Goal: Transaction & Acquisition: Purchase product/service

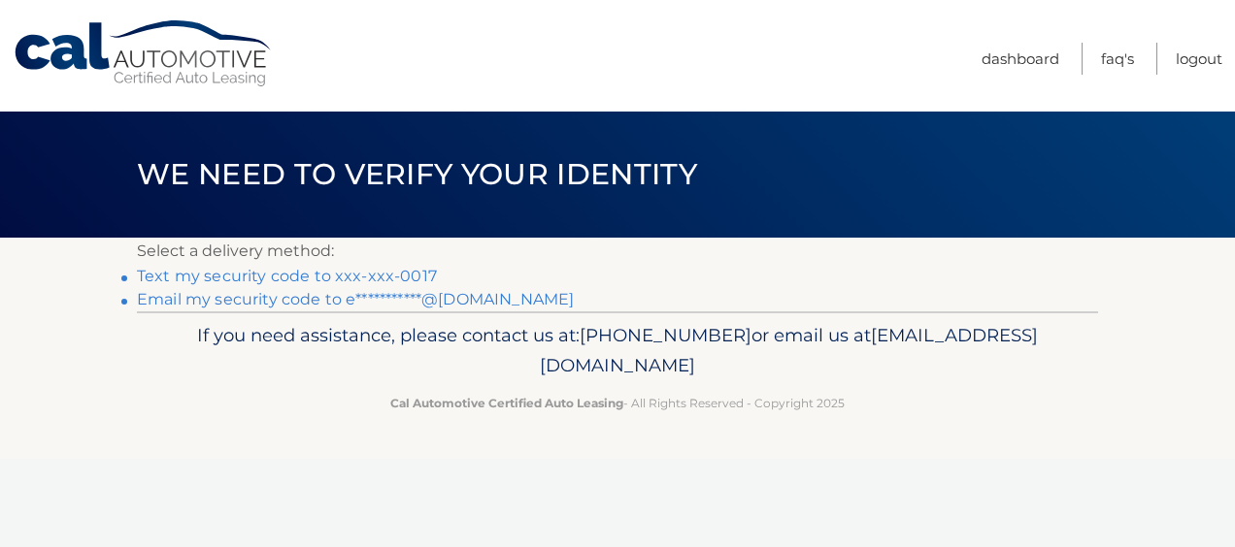
click at [398, 270] on link "Text my security code to xxx-xxx-0017" at bounding box center [287, 276] width 300 height 18
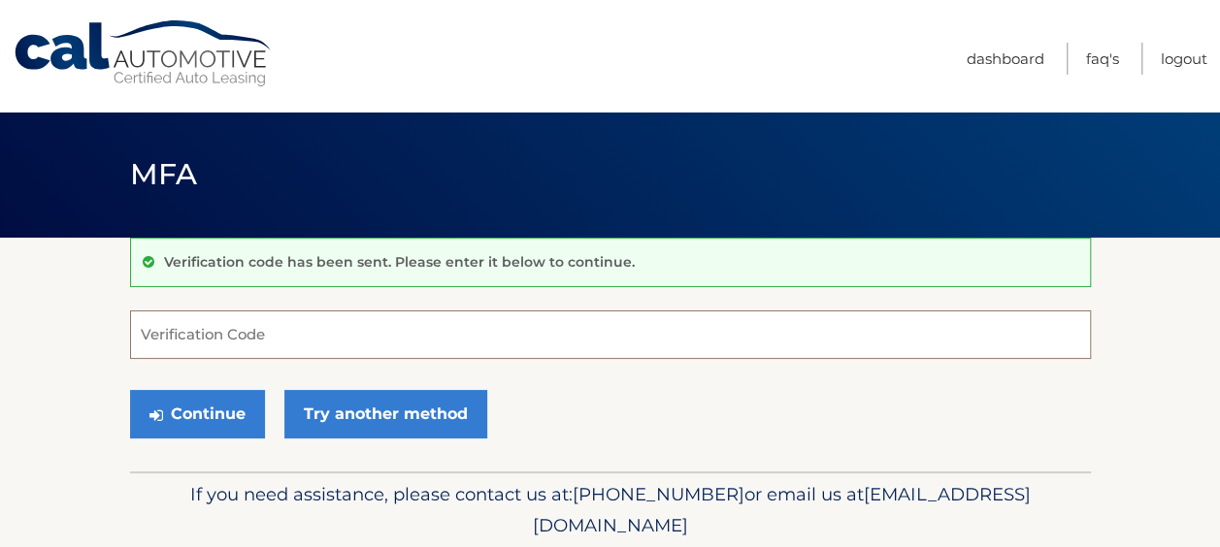
click at [402, 342] on input "Verification Code" at bounding box center [610, 335] width 961 height 49
type input "015538"
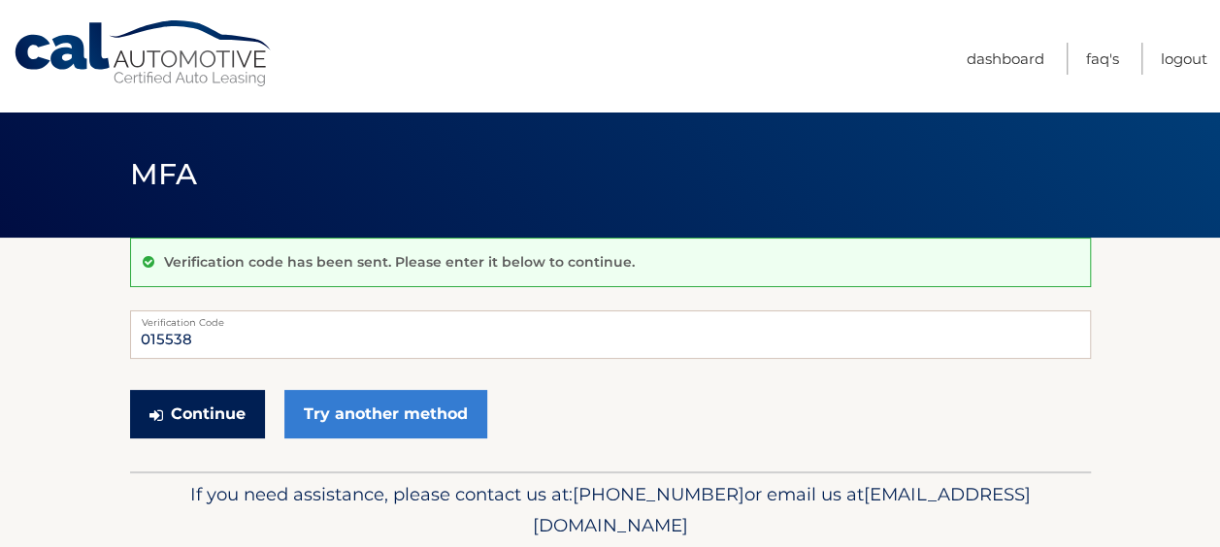
click at [191, 426] on button "Continue" at bounding box center [197, 414] width 135 height 49
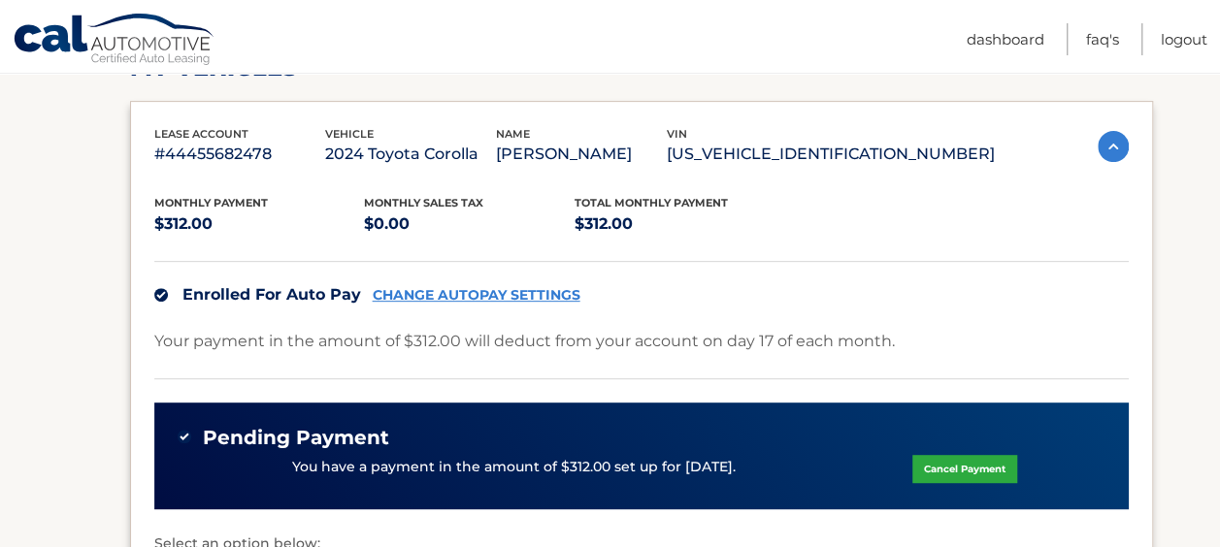
scroll to position [297, 0]
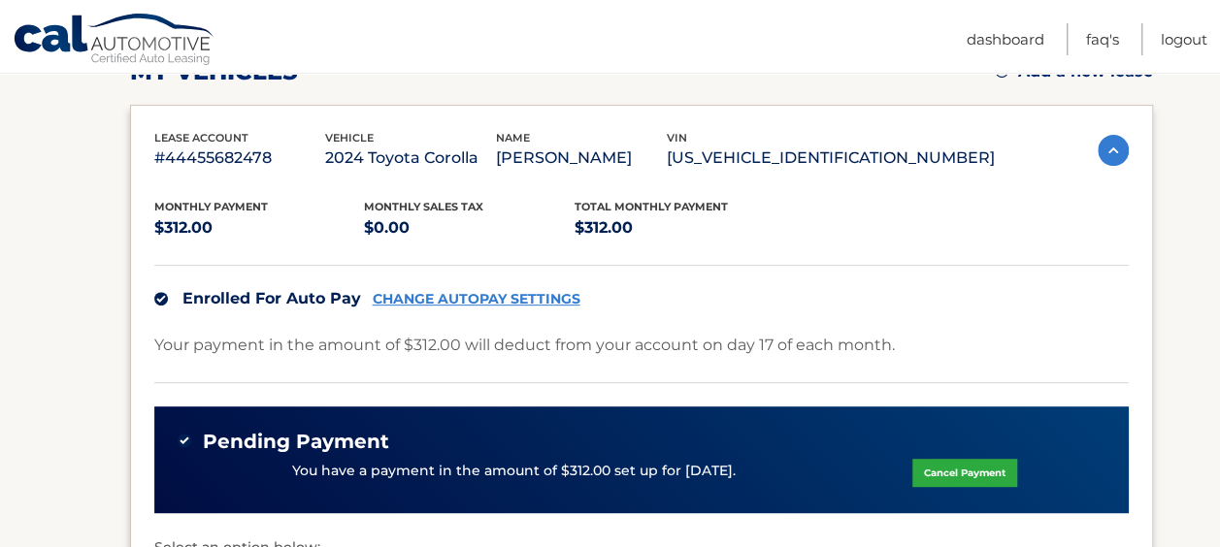
click at [507, 296] on link "CHANGE AUTOPAY SETTINGS" at bounding box center [477, 299] width 208 height 17
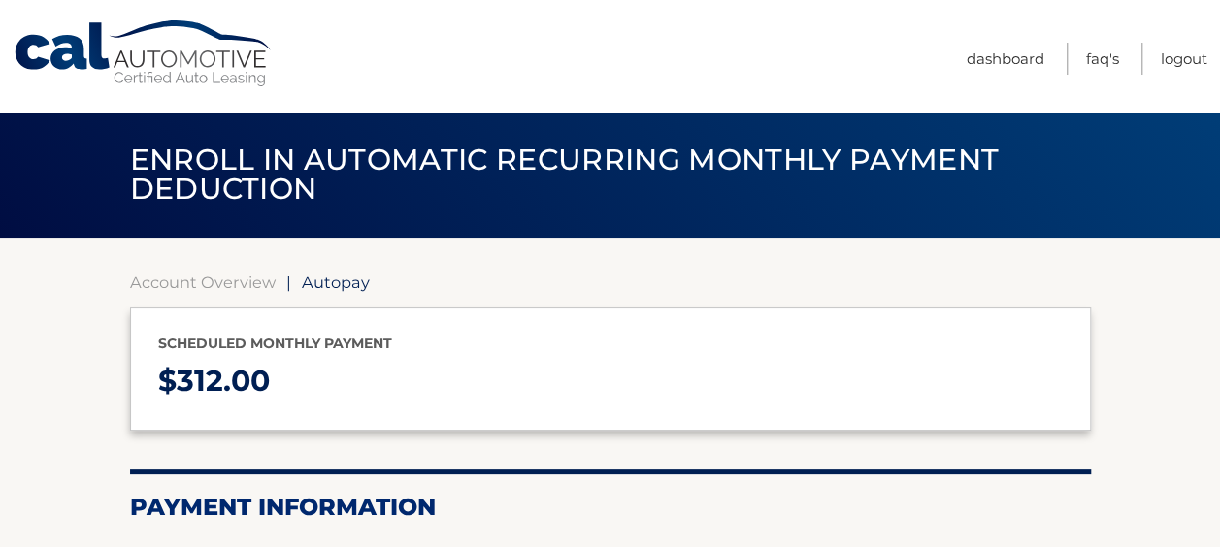
type input "312"
select select "MzQwMzRjYjMtNzZmYS00YzFjLTgzMWMtNTYxN2Q5MzVjZjkw"
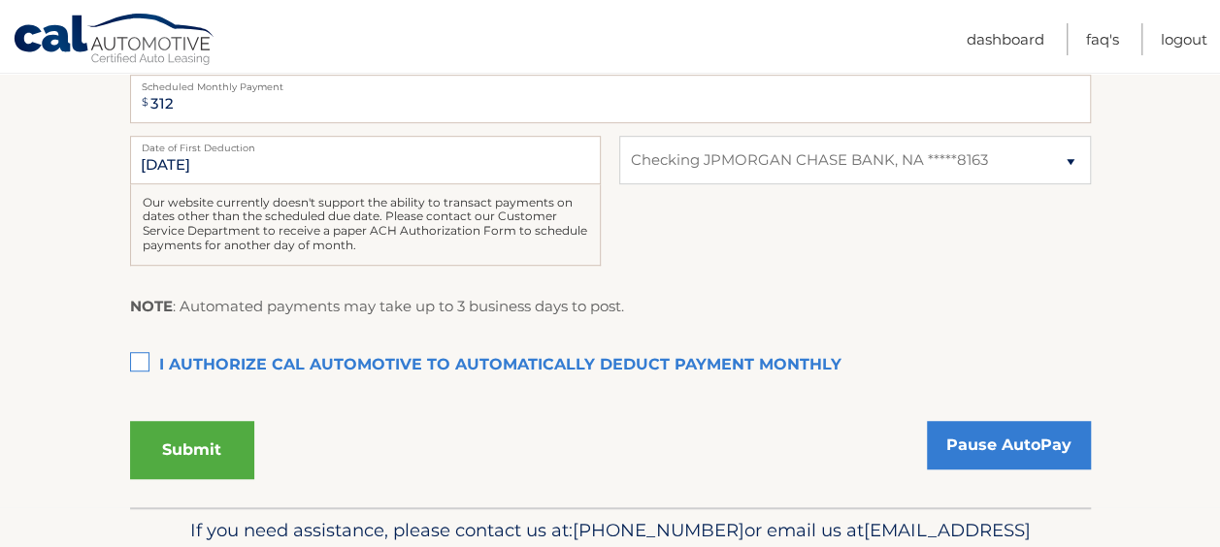
scroll to position [579, 0]
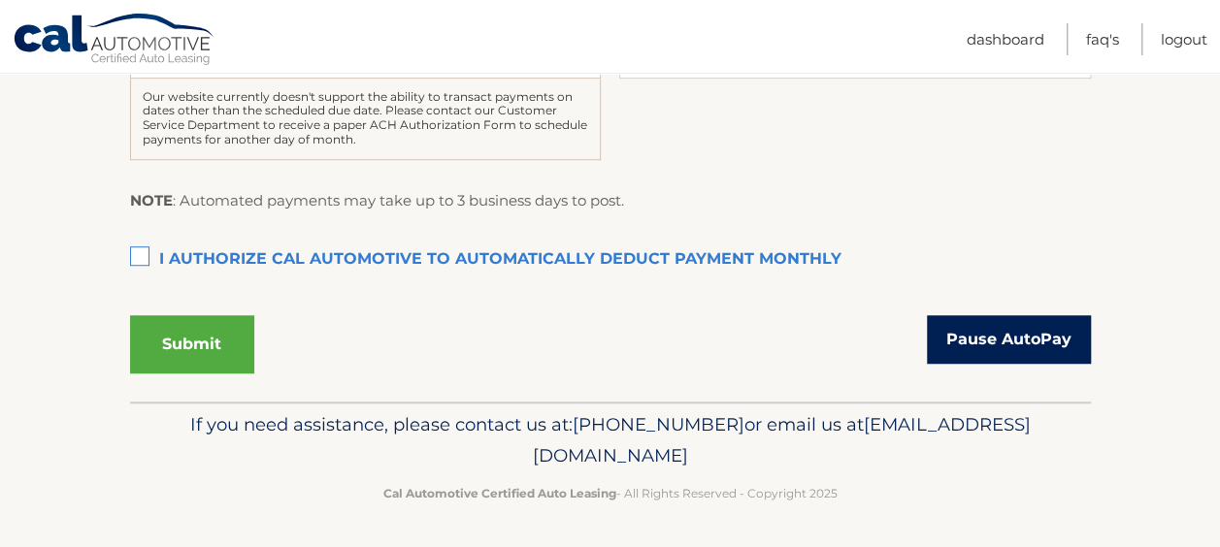
click at [960, 349] on link "Pause AutoPay" at bounding box center [1009, 339] width 164 height 49
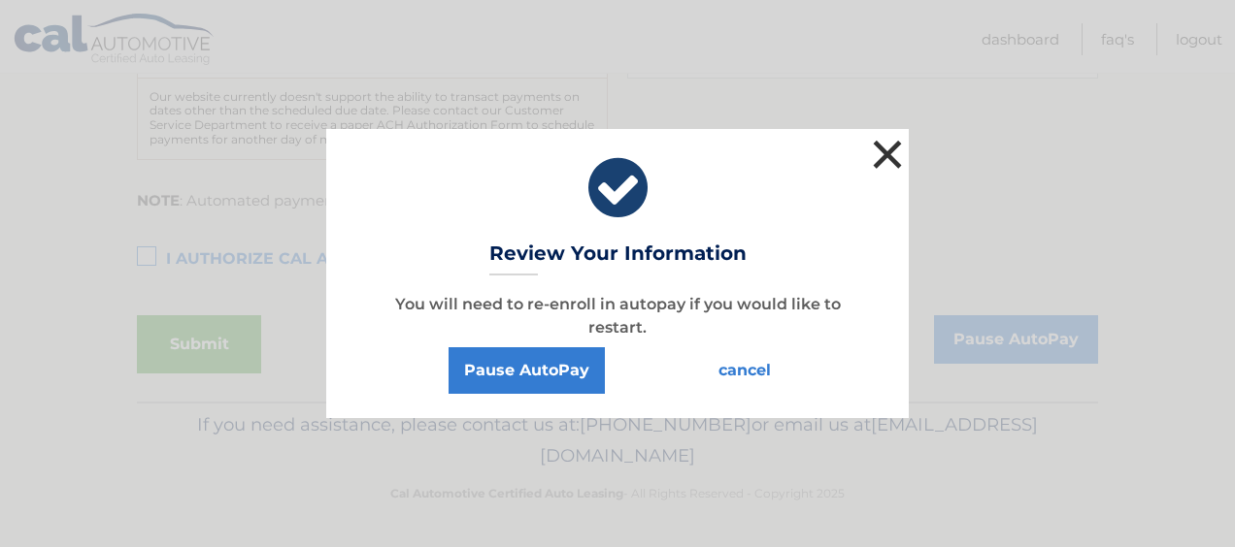
click at [885, 157] on button "×" at bounding box center [887, 154] width 39 height 39
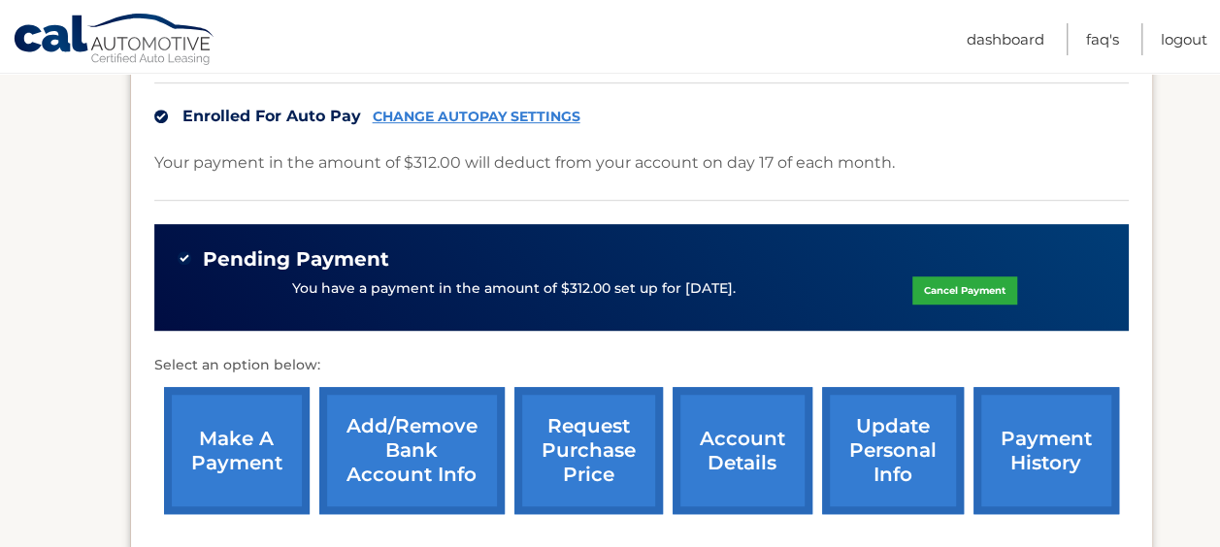
scroll to position [480, 0]
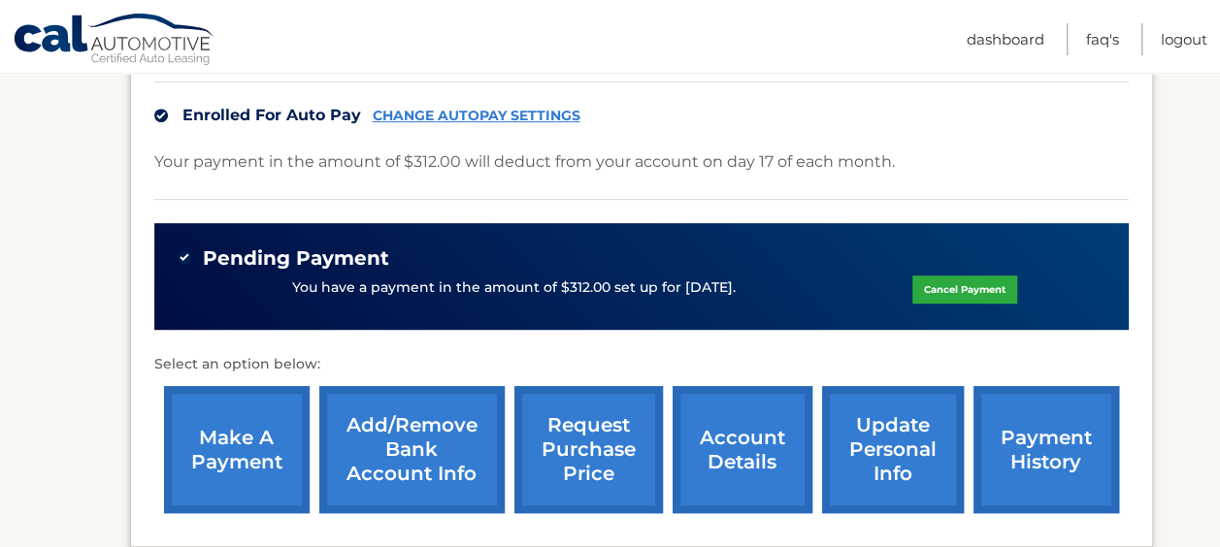
click at [967, 295] on link "Cancel Payment" at bounding box center [964, 290] width 105 height 28
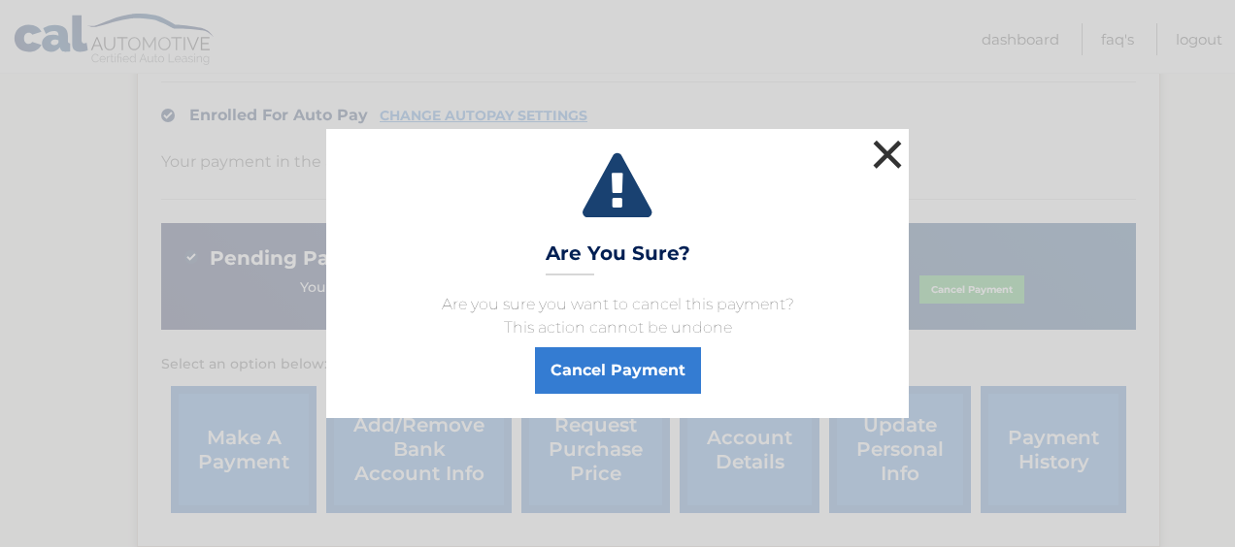
click at [874, 155] on button "×" at bounding box center [887, 154] width 39 height 39
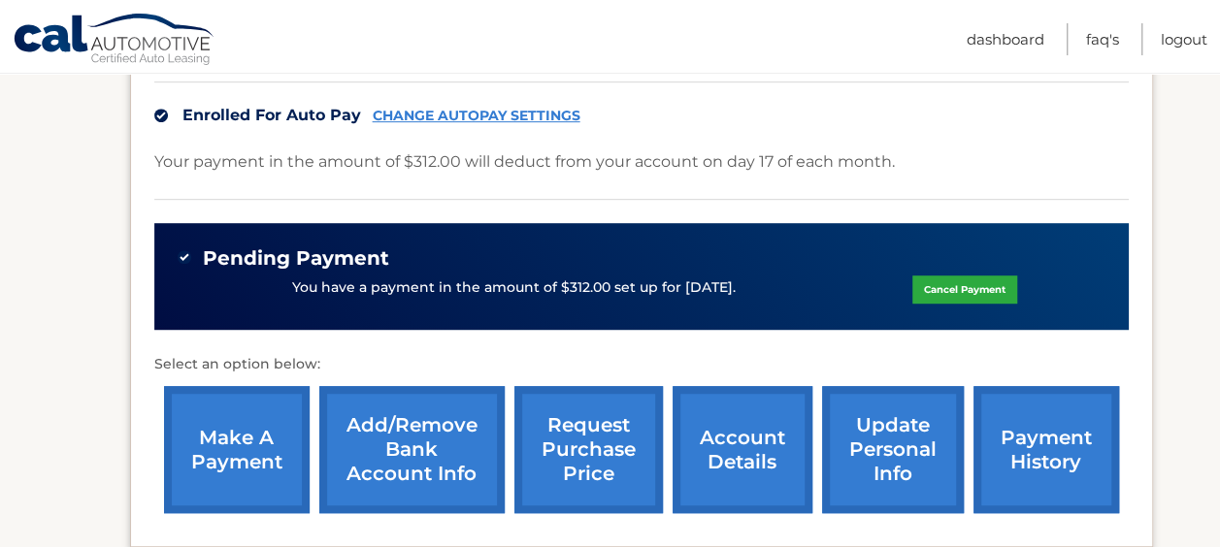
click at [251, 452] on link "make a payment" at bounding box center [237, 449] width 146 height 127
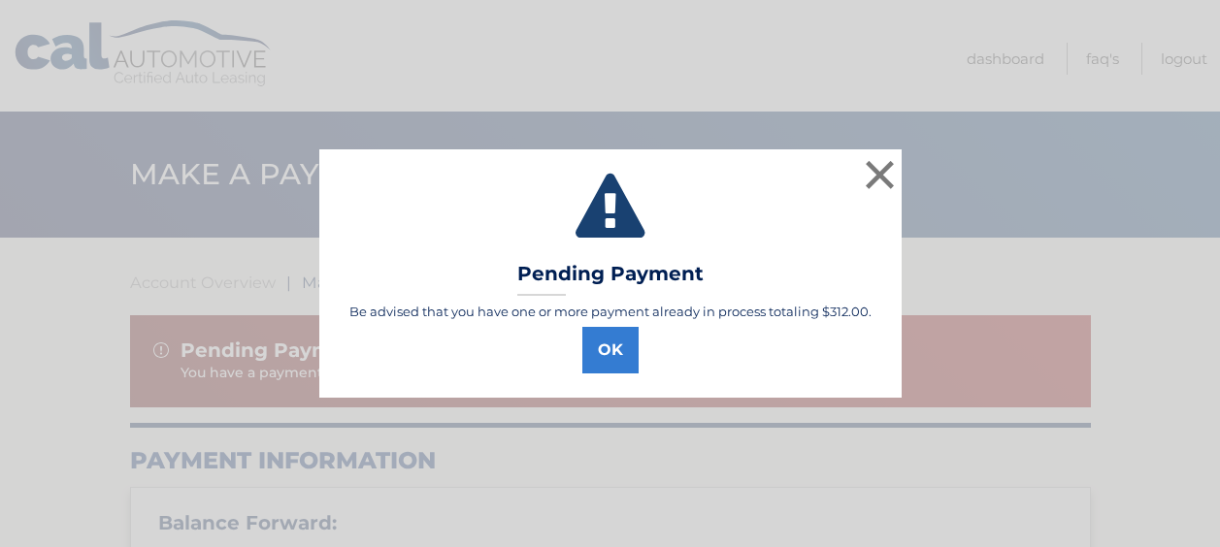
select select "MzQwMzRjYjMtNzZmYS00YzFjLTgzMWMtNTYxN2Q5MzVjZjkw"
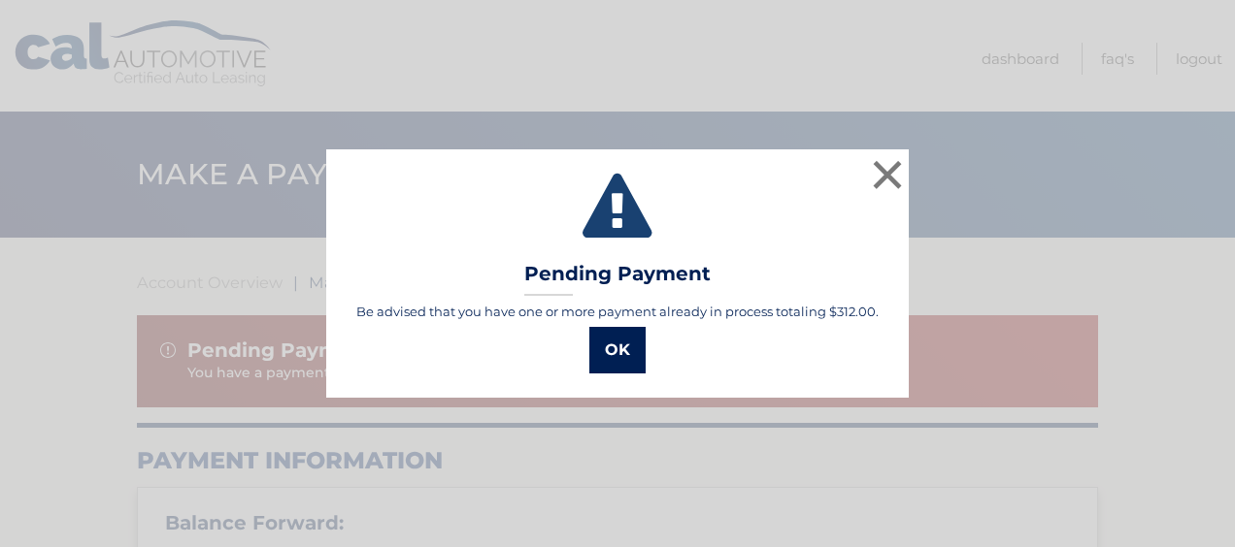
click at [601, 348] on button "OK" at bounding box center [617, 350] width 56 height 47
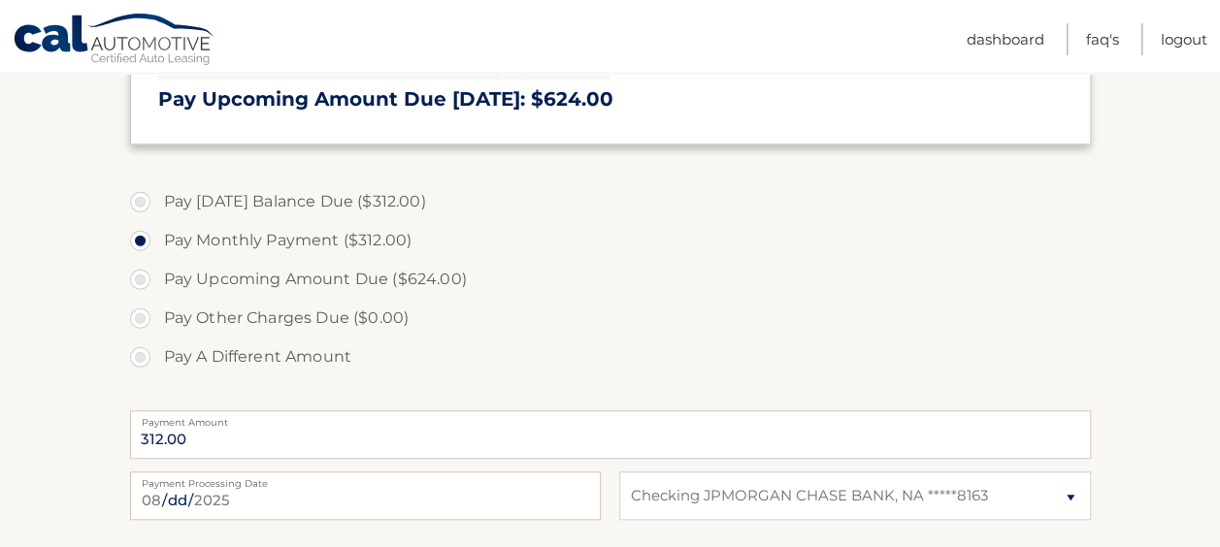
scroll to position [689, 0]
click at [377, 186] on label "Pay Today's Balance Due ($312.00)" at bounding box center [610, 200] width 961 height 39
click at [157, 186] on input "Pay Today's Balance Due ($312.00)" at bounding box center [147, 196] width 19 height 31
radio input "true"
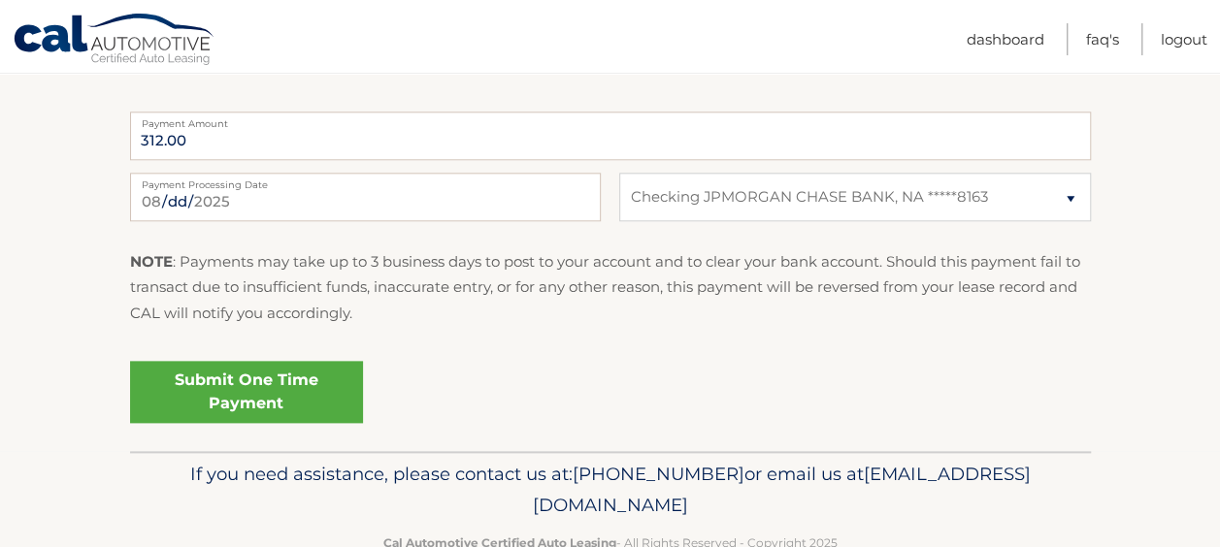
scroll to position [988, 0]
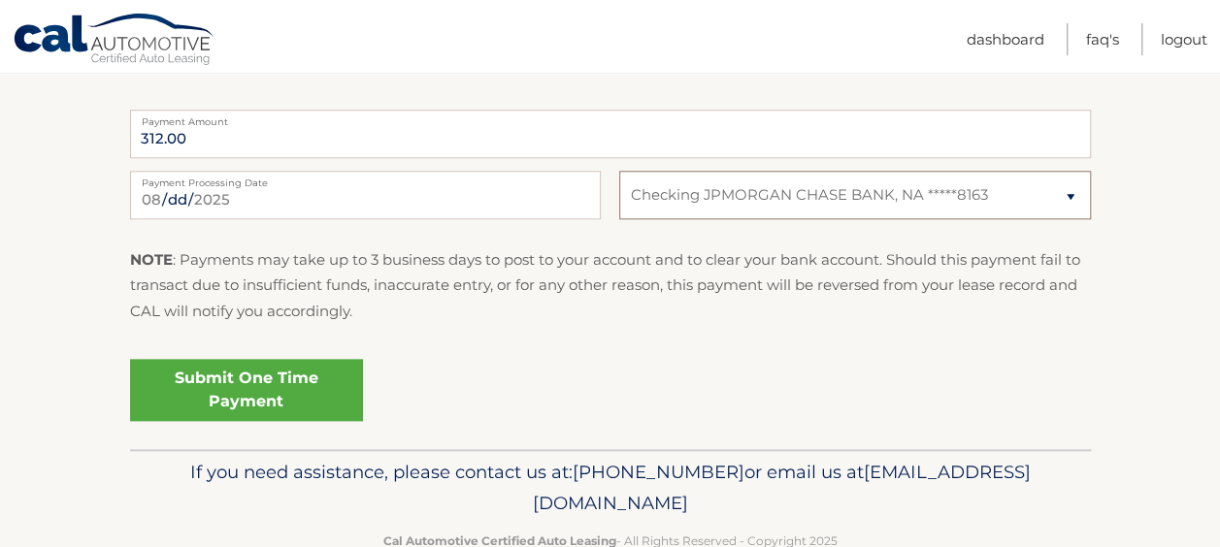
click at [1037, 212] on select "Select Bank Account Checking JPMORGAN CHASE BANK, NA *****8163" at bounding box center [854, 195] width 471 height 49
click at [1057, 192] on select "Select Bank Account Checking JPMORGAN CHASE BANK, NA *****8163" at bounding box center [854, 195] width 471 height 49
select select
click at [619, 171] on select "Select Bank Account Checking JPMORGAN CHASE BANK, NA *****8163" at bounding box center [854, 195] width 471 height 49
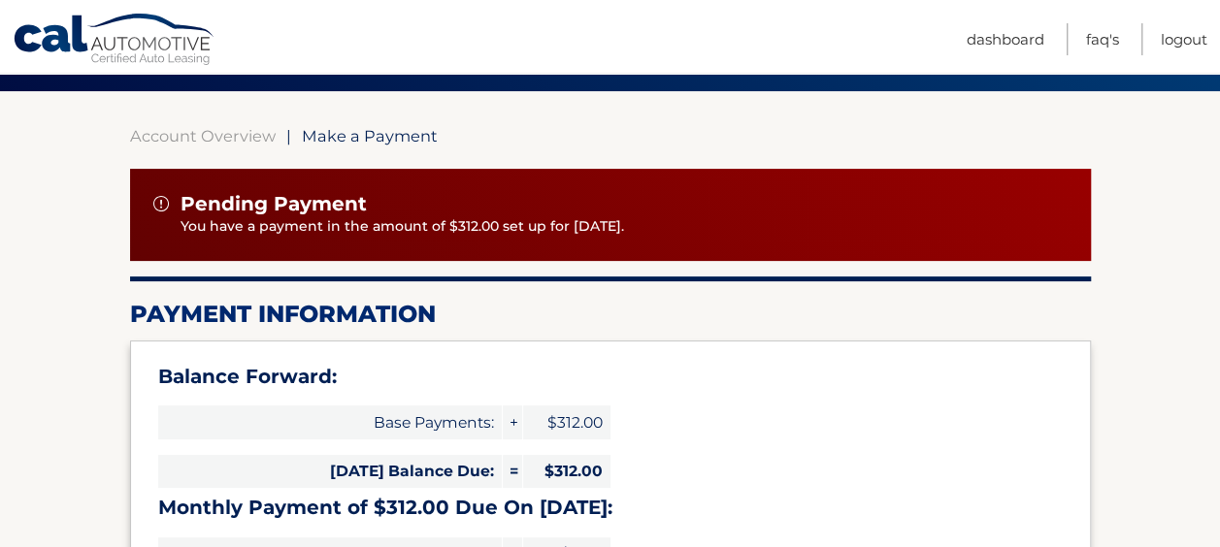
scroll to position [142, 0]
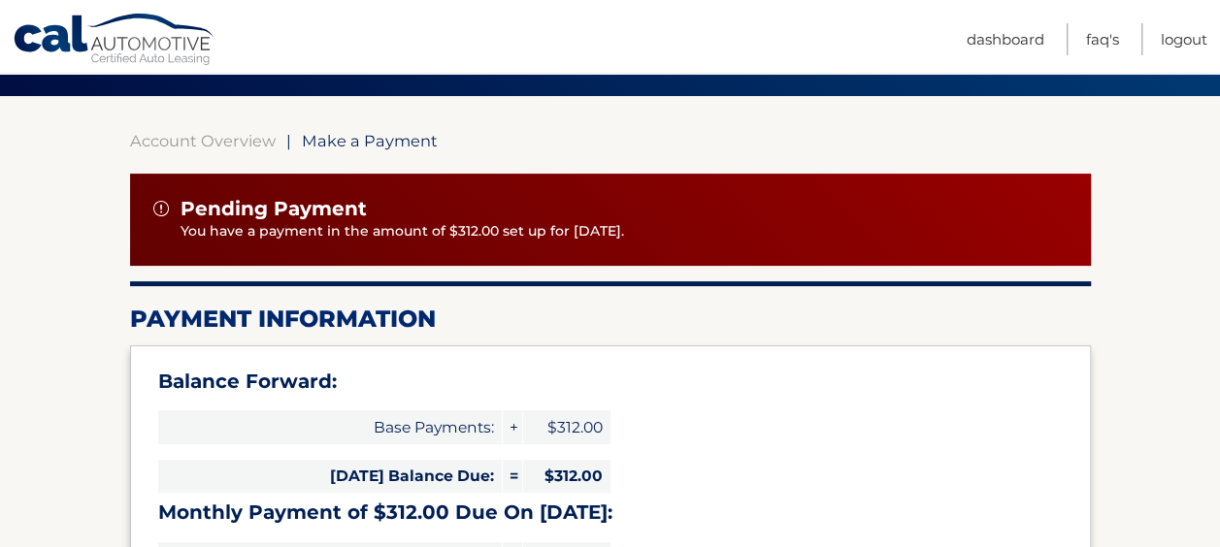
click at [977, 227] on p "You have a payment in the amount of $312.00 set up for 8/18/2025." at bounding box center [624, 231] width 887 height 21
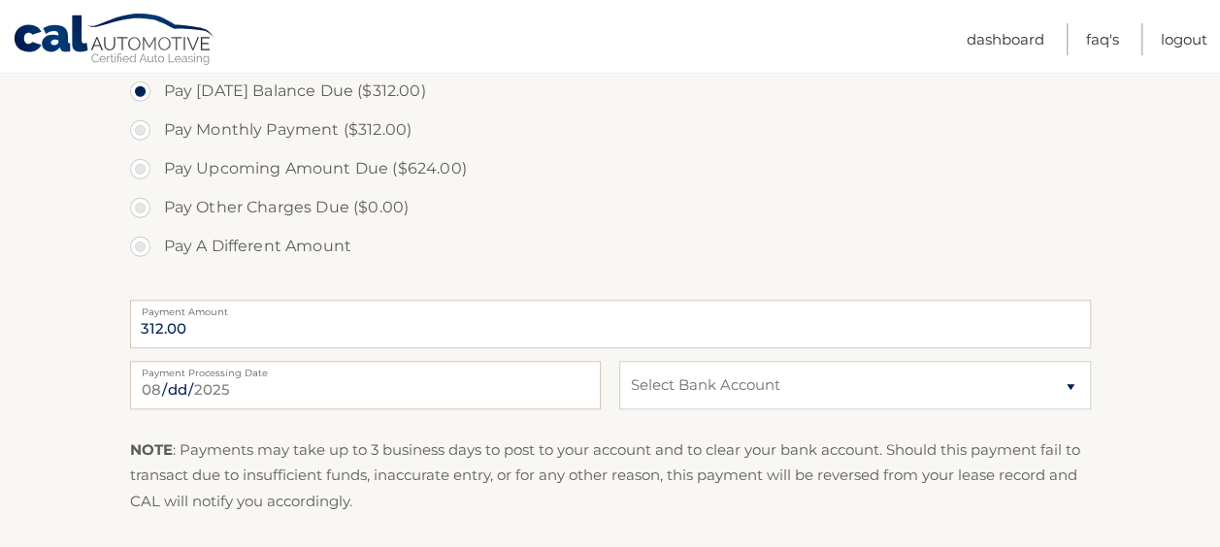
scroll to position [799, 0]
click at [1052, 392] on select "Select Bank Account Checking JPMORGAN CHASE BANK, NA *****8163" at bounding box center [854, 384] width 471 height 49
click at [1171, 422] on section "Account Overview | Make a Payment Pending Payment You have a payment in the amo…" at bounding box center [610, 39] width 1220 height 1200
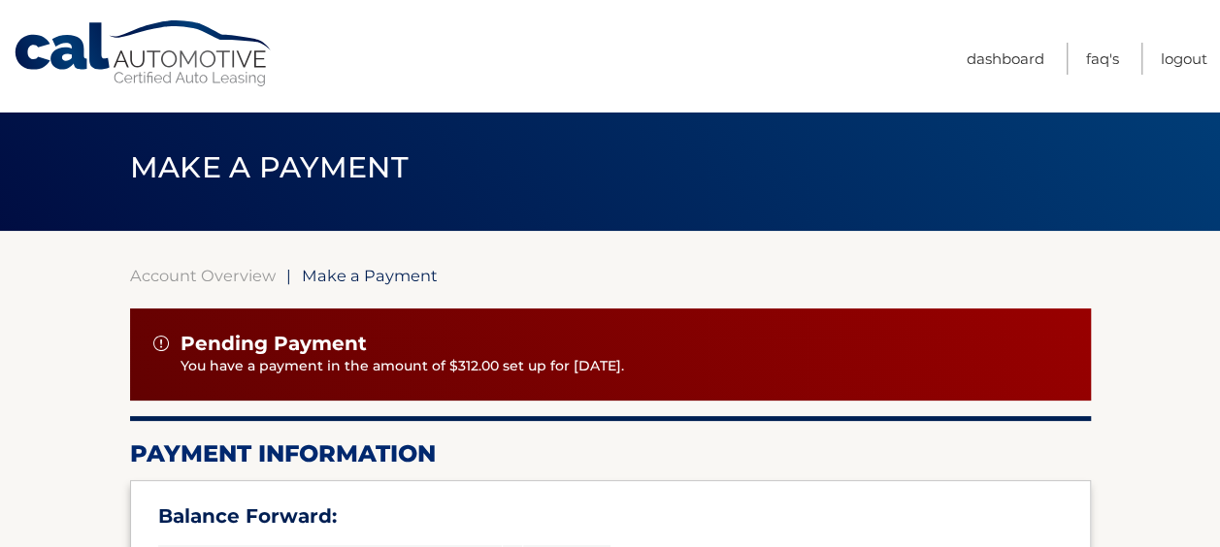
scroll to position [0, 0]
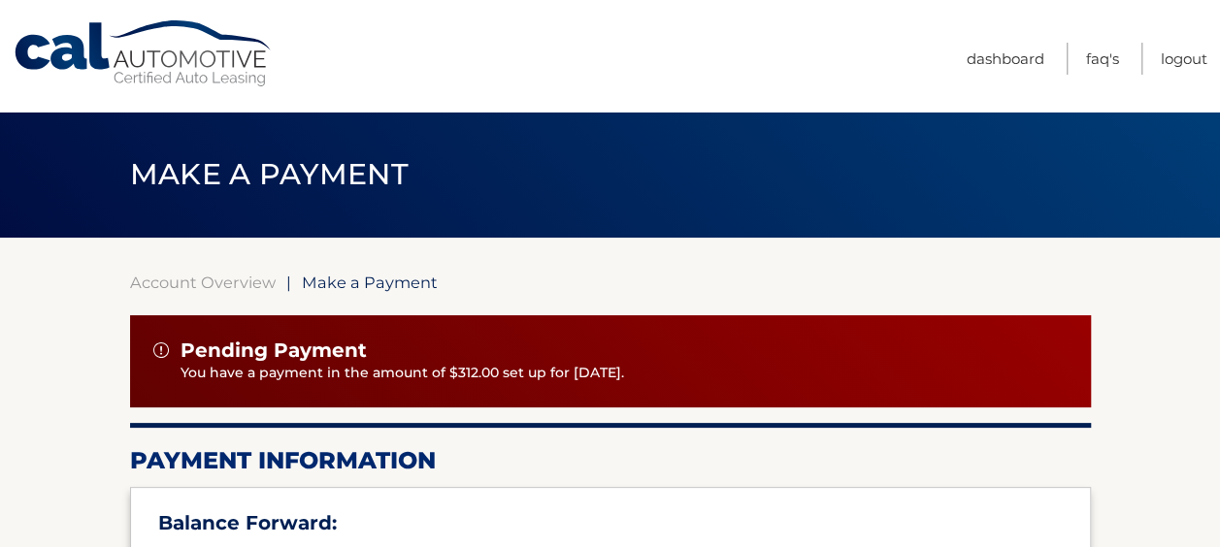
click at [202, 169] on span "Make a Payment" at bounding box center [269, 174] width 279 height 36
click at [215, 281] on link "Account Overview" at bounding box center [203, 282] width 146 height 19
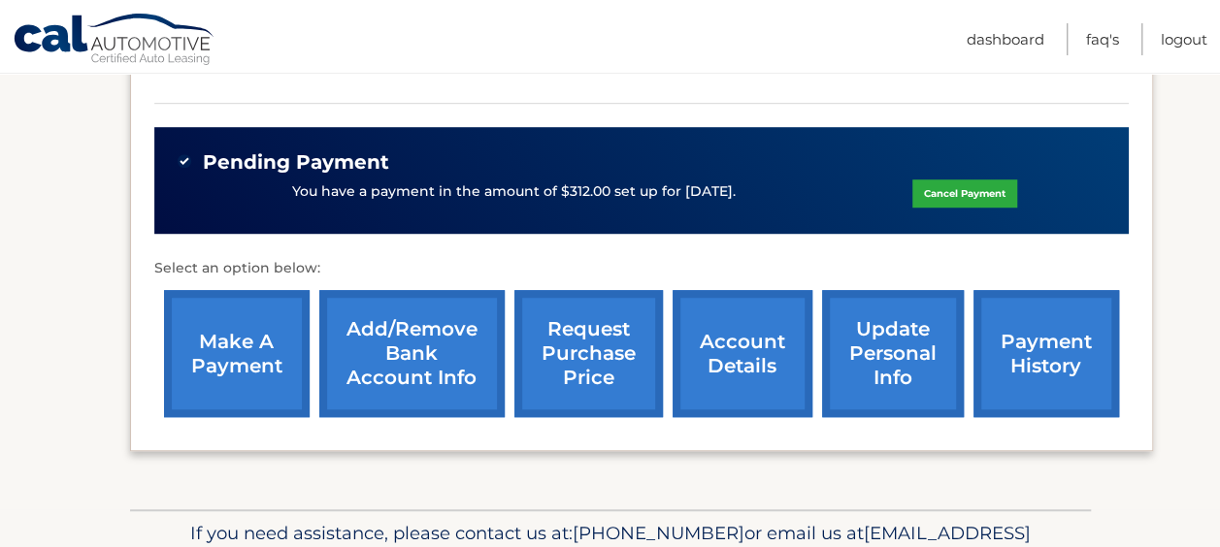
scroll to position [581, 0]
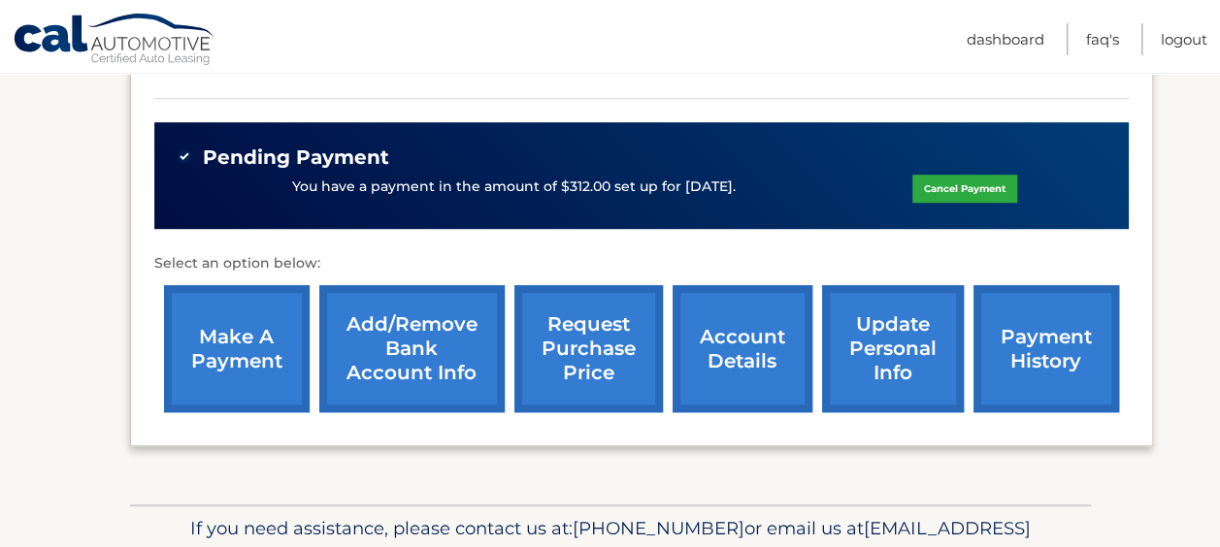
click at [403, 348] on link "Add/Remove bank account info" at bounding box center [411, 348] width 185 height 127
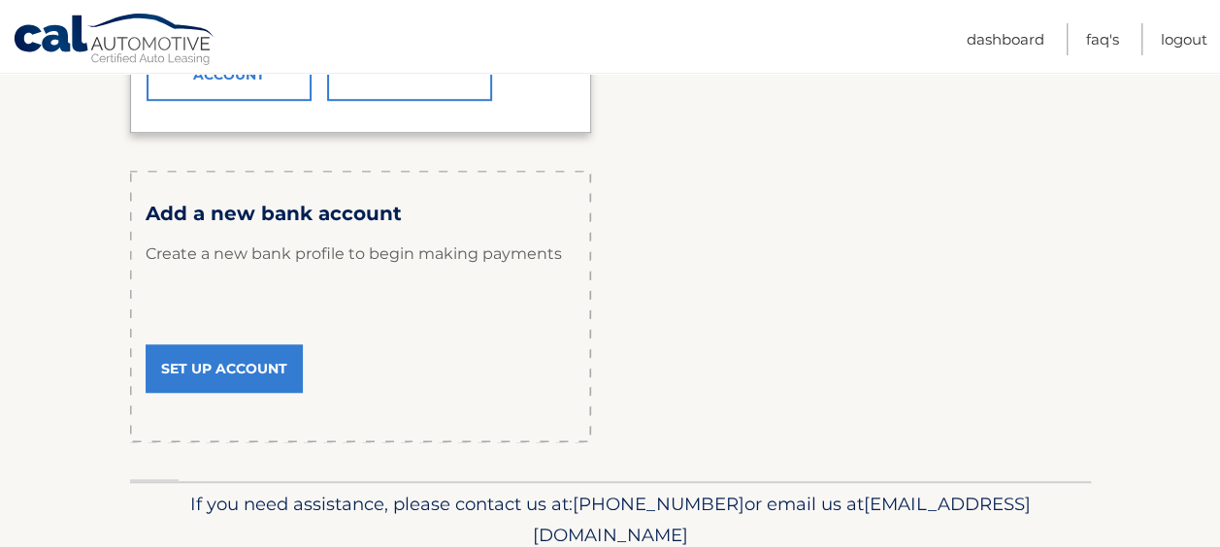
scroll to position [683, 0]
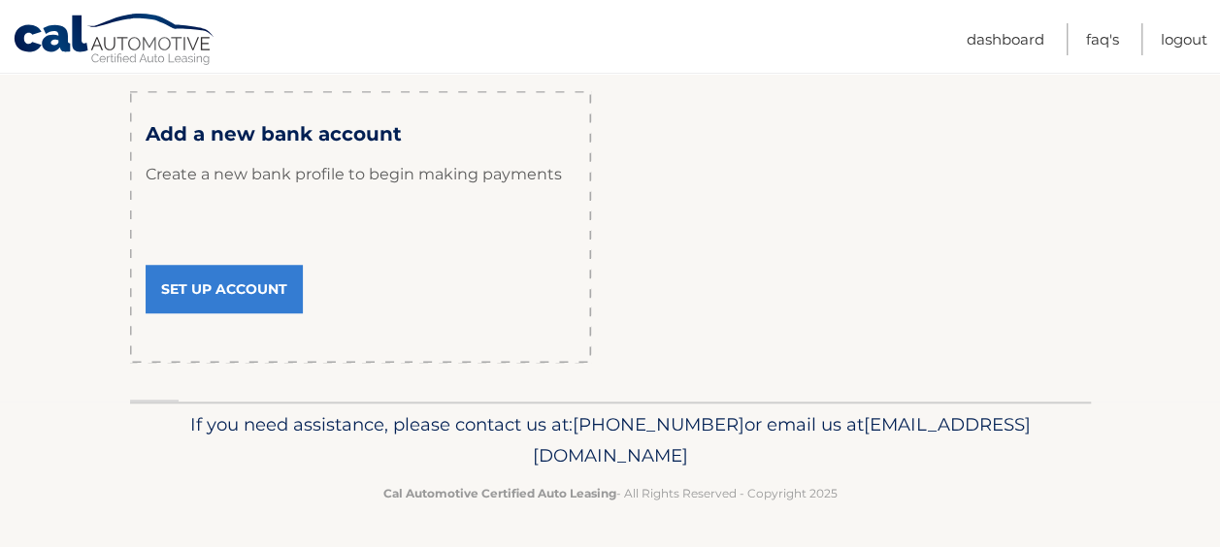
click at [215, 281] on link "Set Up Account" at bounding box center [224, 289] width 157 height 49
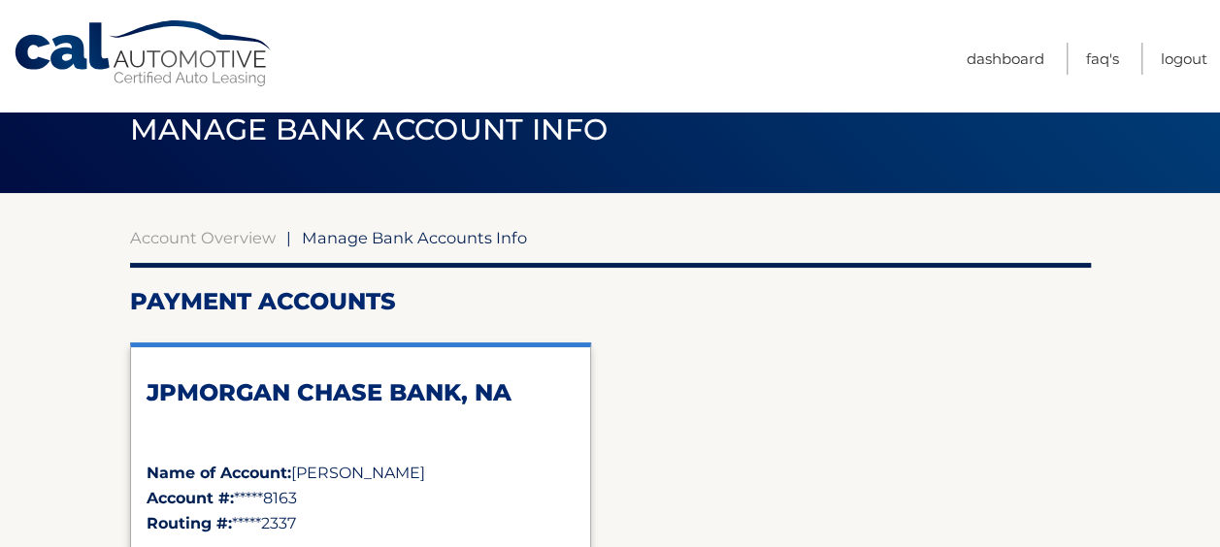
scroll to position [44, 0]
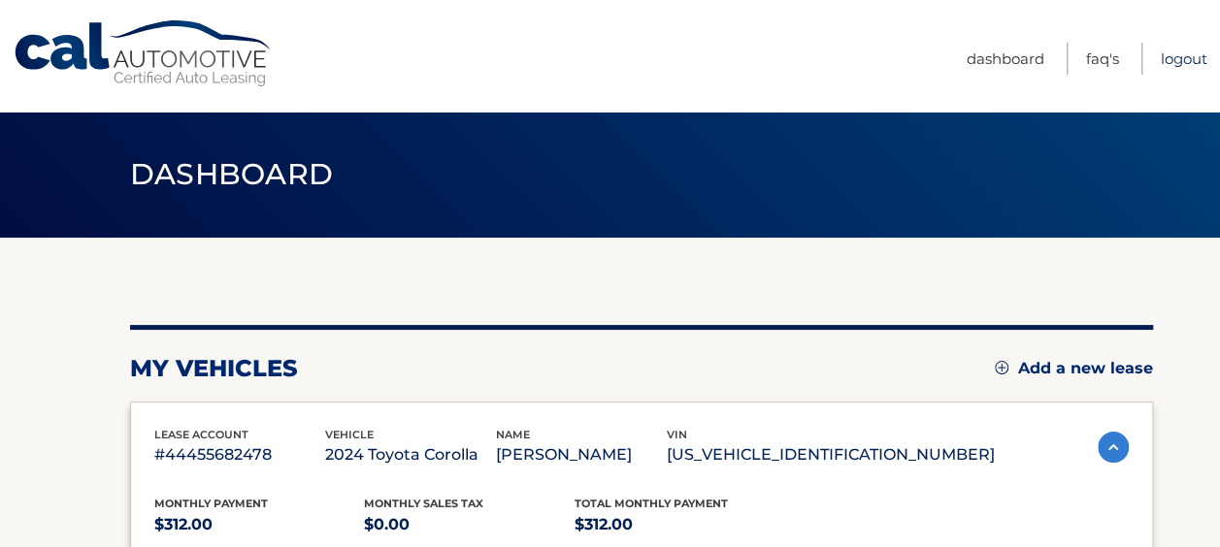
click at [1169, 49] on link "Logout" at bounding box center [1184, 59] width 47 height 32
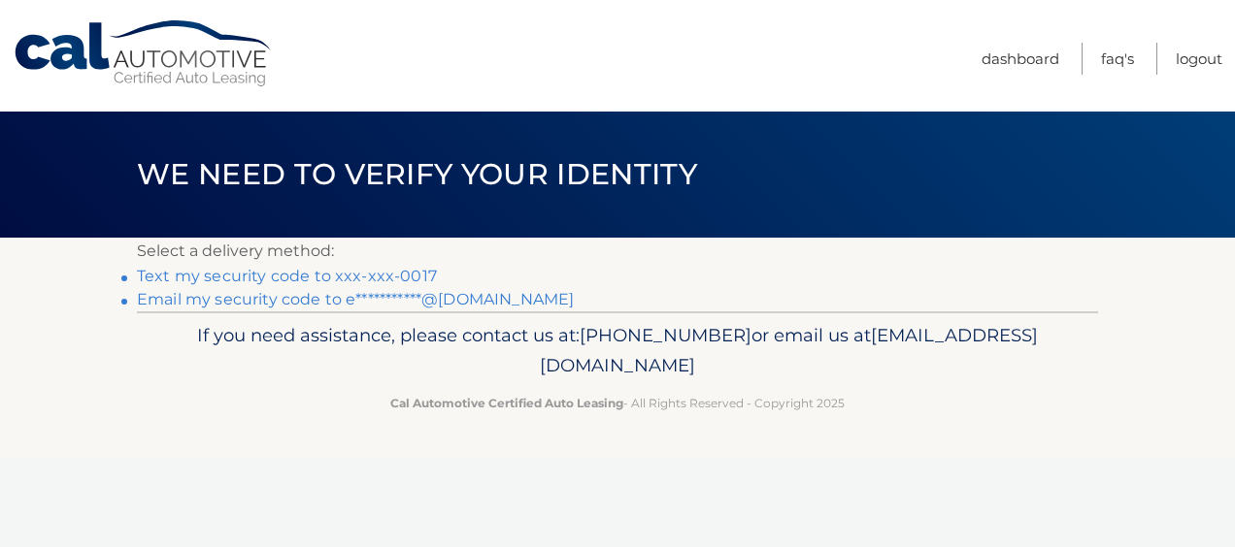
click at [199, 269] on link "Text my security code to xxx-xxx-0017" at bounding box center [287, 276] width 300 height 18
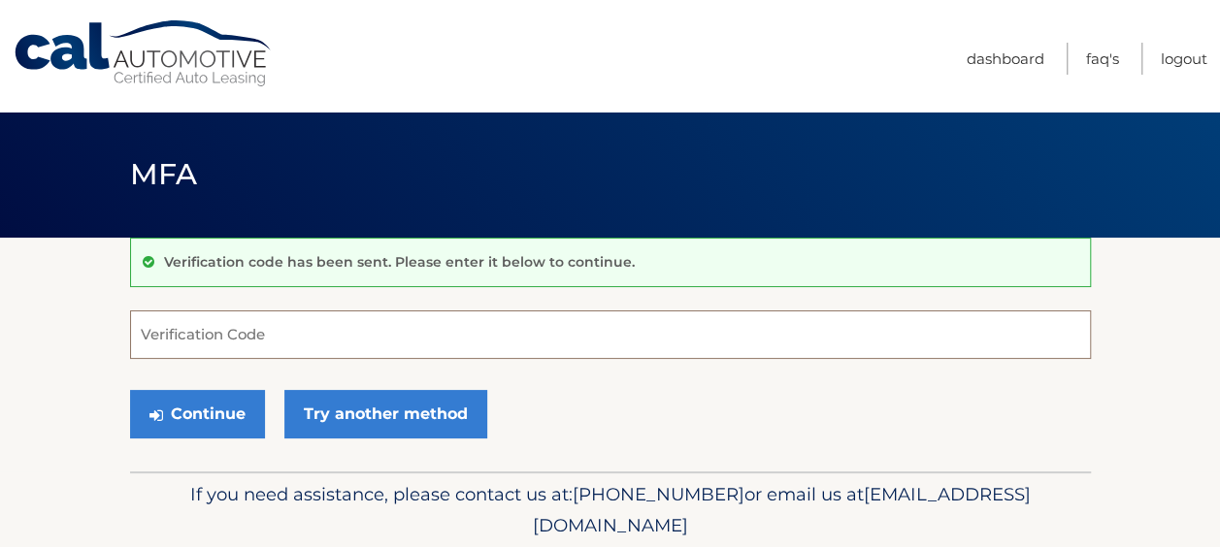
click at [295, 342] on input "Verification Code" at bounding box center [610, 335] width 961 height 49
type input "337041"
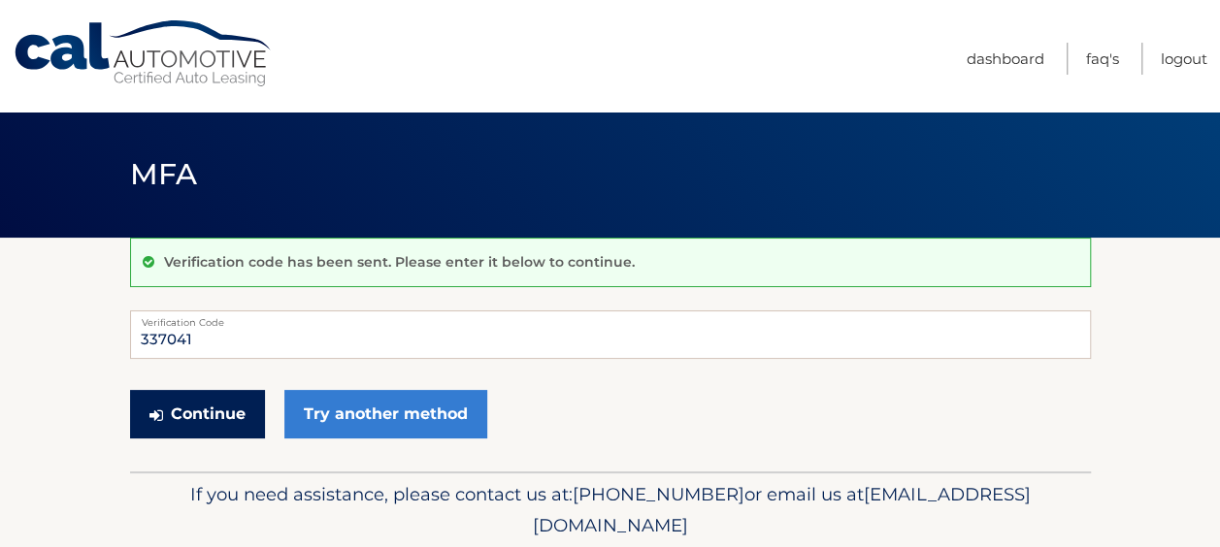
click at [179, 427] on button "Continue" at bounding box center [197, 414] width 135 height 49
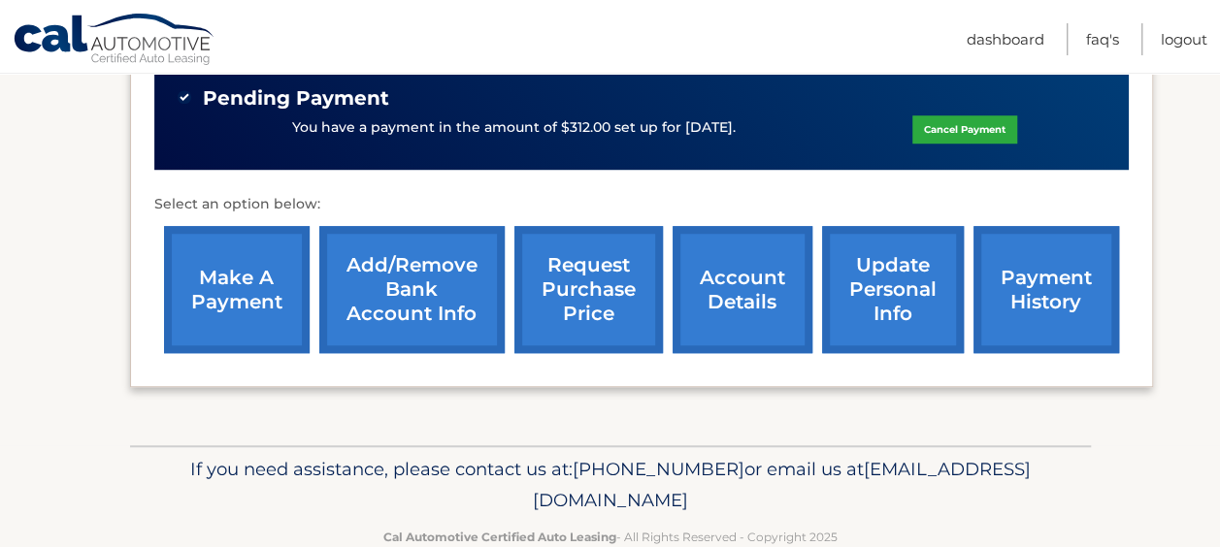
scroll to position [635, 0]
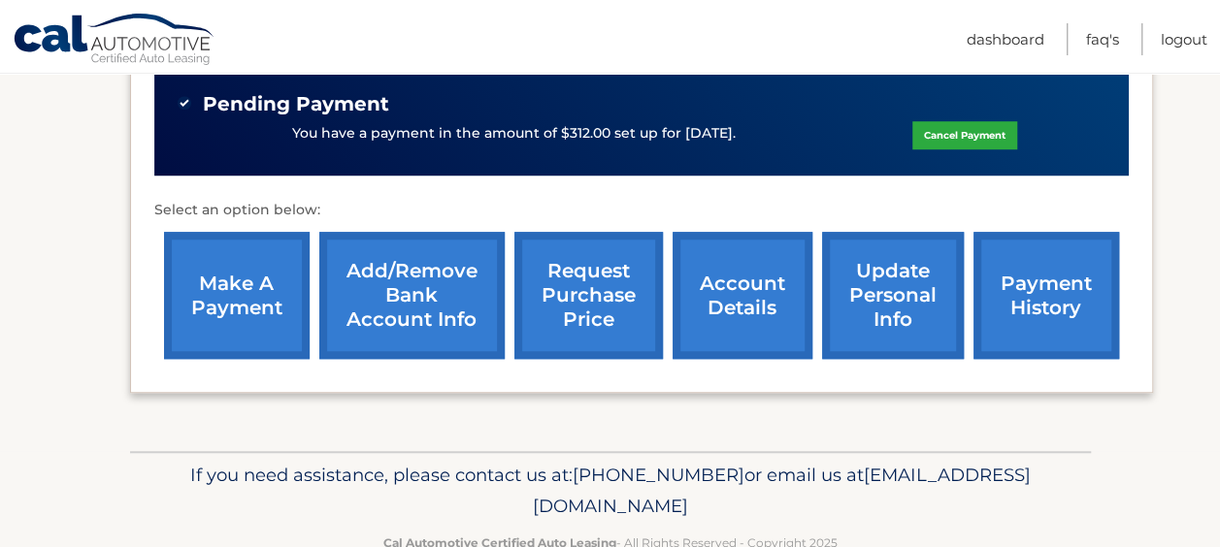
click at [221, 308] on link "make a payment" at bounding box center [237, 295] width 146 height 127
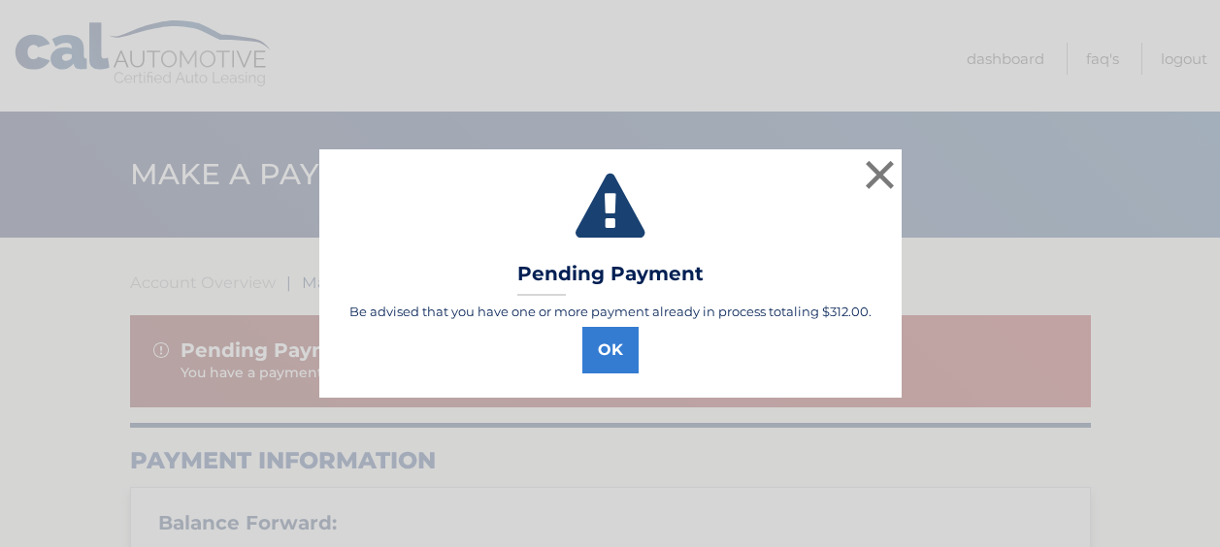
select select "MzQwMzRjYjMtNzZmYS00YzFjLTgzMWMtNTYxN2Q5MzVjZjkw"
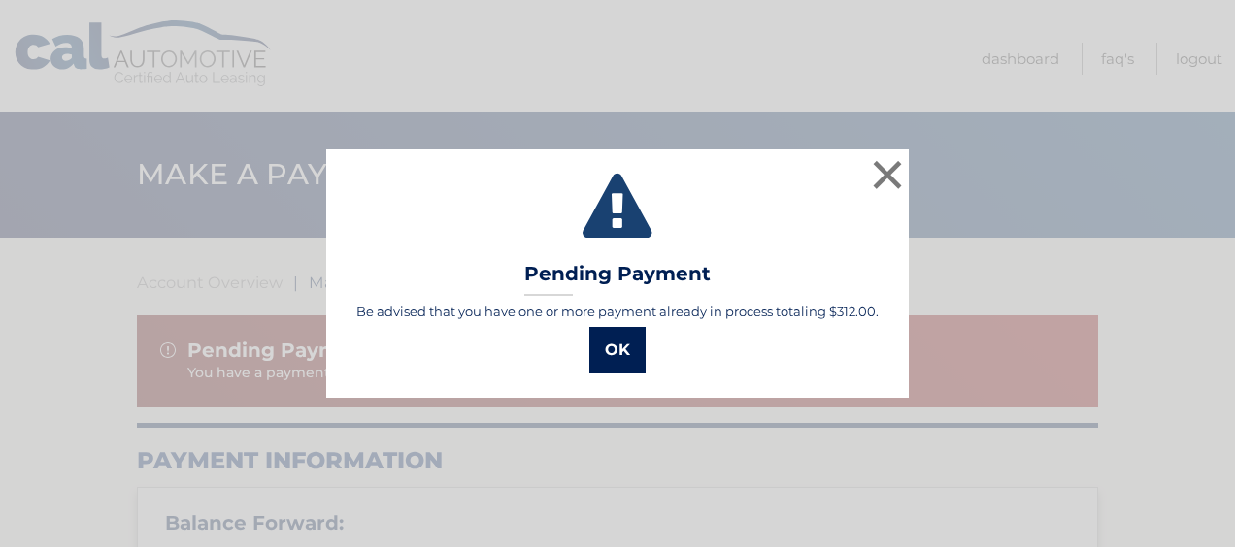
click at [618, 369] on button "OK" at bounding box center [617, 350] width 56 height 47
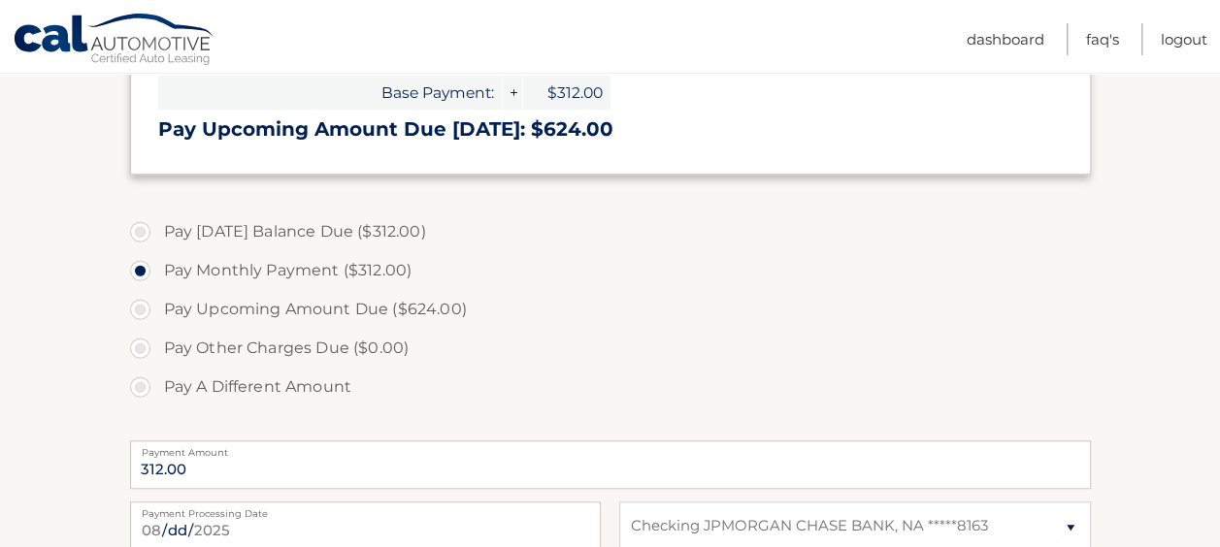
scroll to position [660, 0]
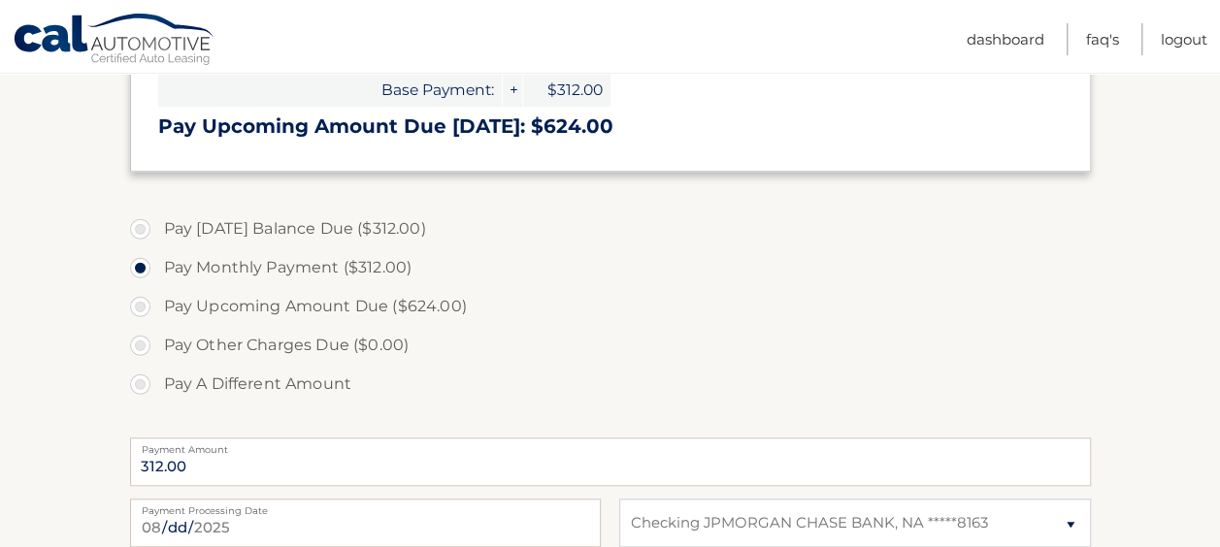
click at [161, 227] on label "Pay Today's Balance Due ($312.00)" at bounding box center [610, 229] width 961 height 39
click at [157, 227] on input "Pay Today's Balance Due ($312.00)" at bounding box center [147, 225] width 19 height 31
radio input "true"
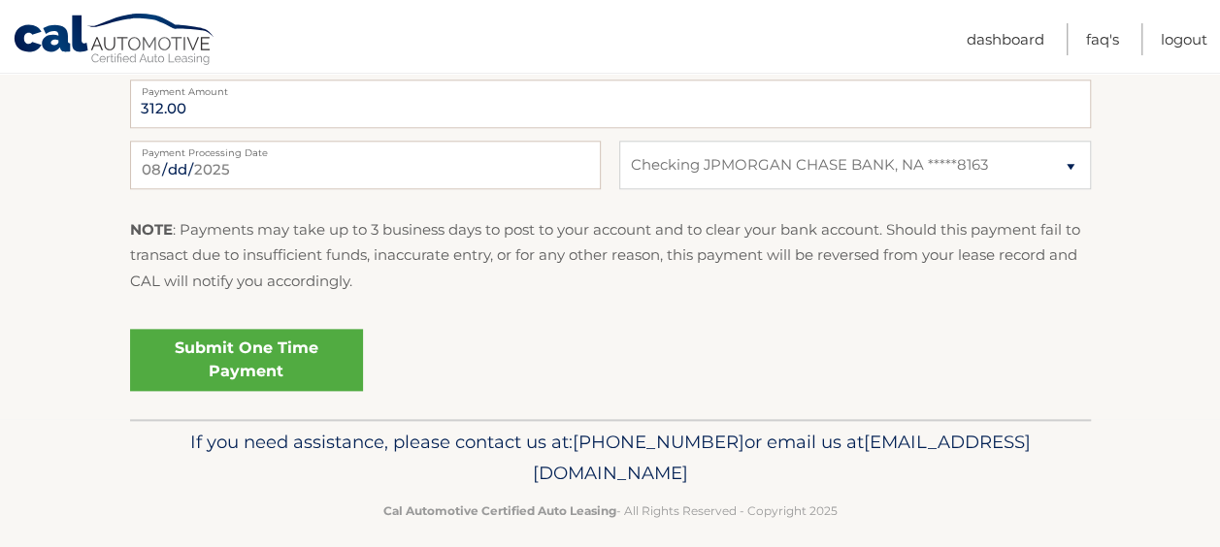
scroll to position [968, 0]
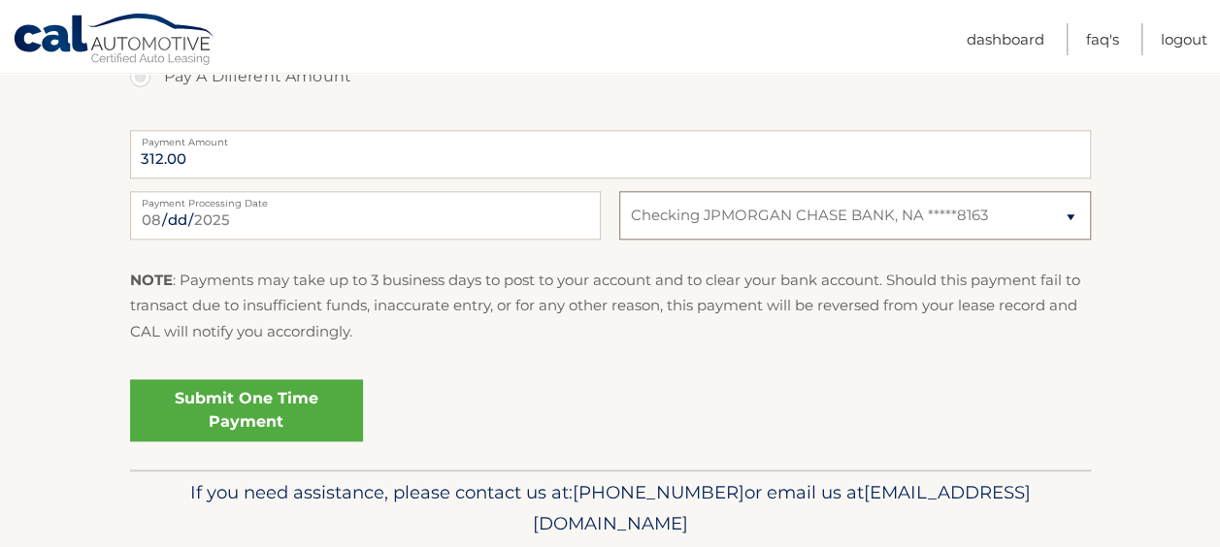
click at [655, 214] on select "Select Bank Account Checking JPMORGAN CHASE BANK, NA *****8163" at bounding box center [854, 215] width 471 height 49
select select
click at [619, 191] on select "Select Bank Account Checking JPMORGAN CHASE BANK, NA *****8163" at bounding box center [854, 215] width 471 height 49
click at [200, 415] on link "Submit One Time Payment" at bounding box center [246, 411] width 233 height 62
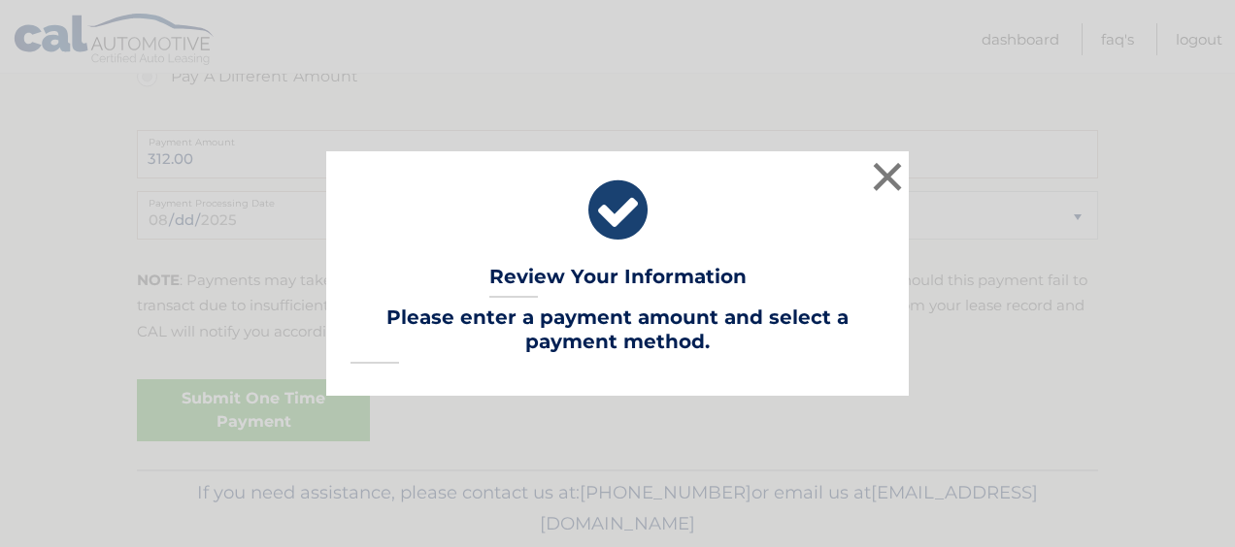
click at [510, 436] on div "× Review Your Information Lease Account #: 44455682478 Payment Amount: Payment …" at bounding box center [617, 273] width 1235 height 547
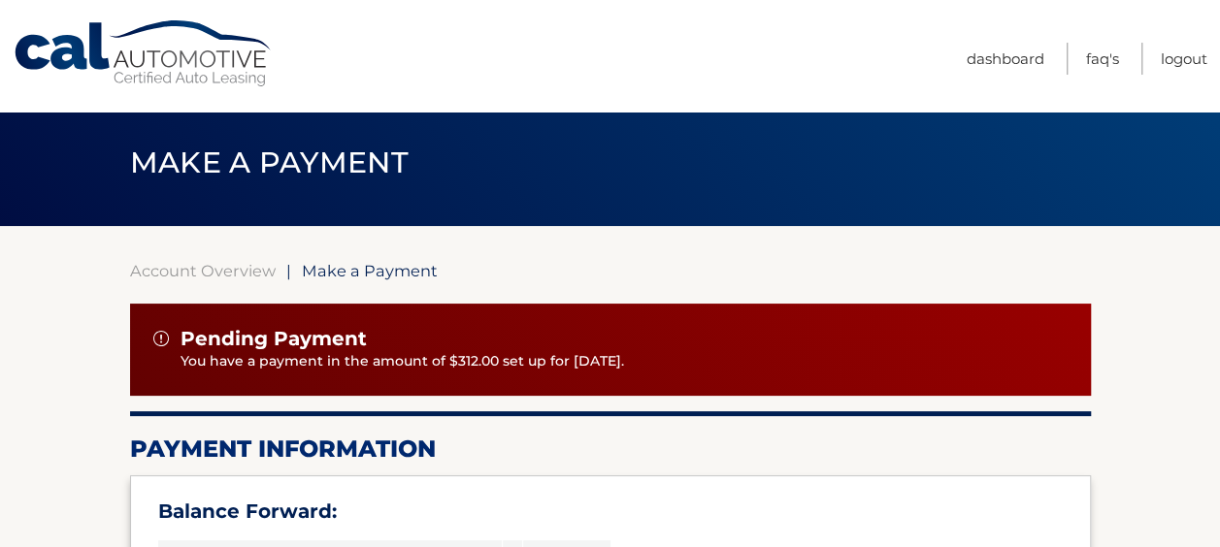
scroll to position [0, 0]
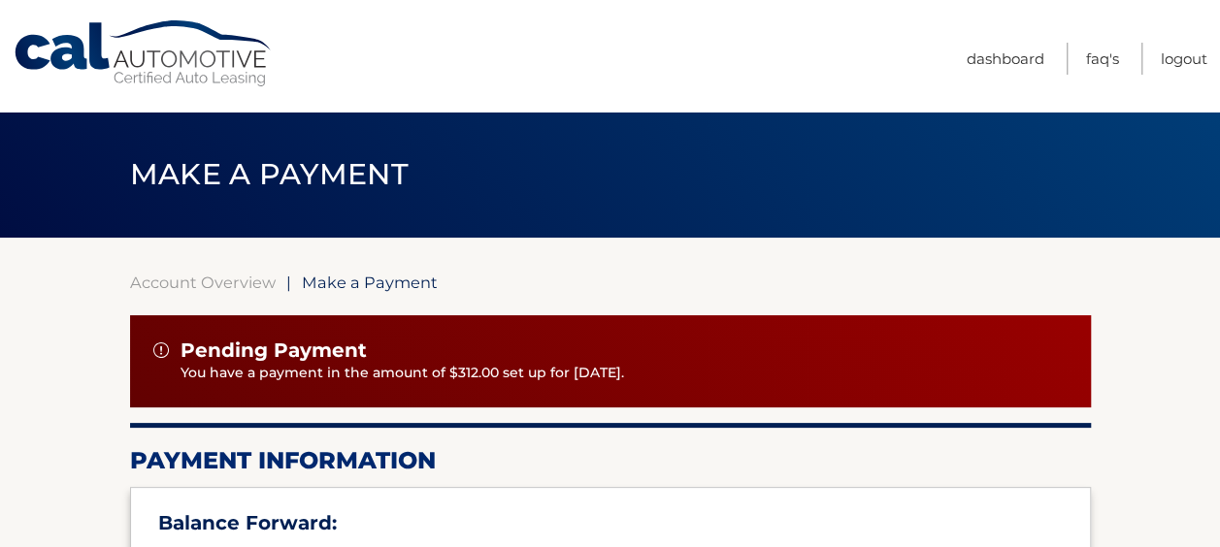
click at [191, 286] on link "Account Overview" at bounding box center [203, 282] width 146 height 19
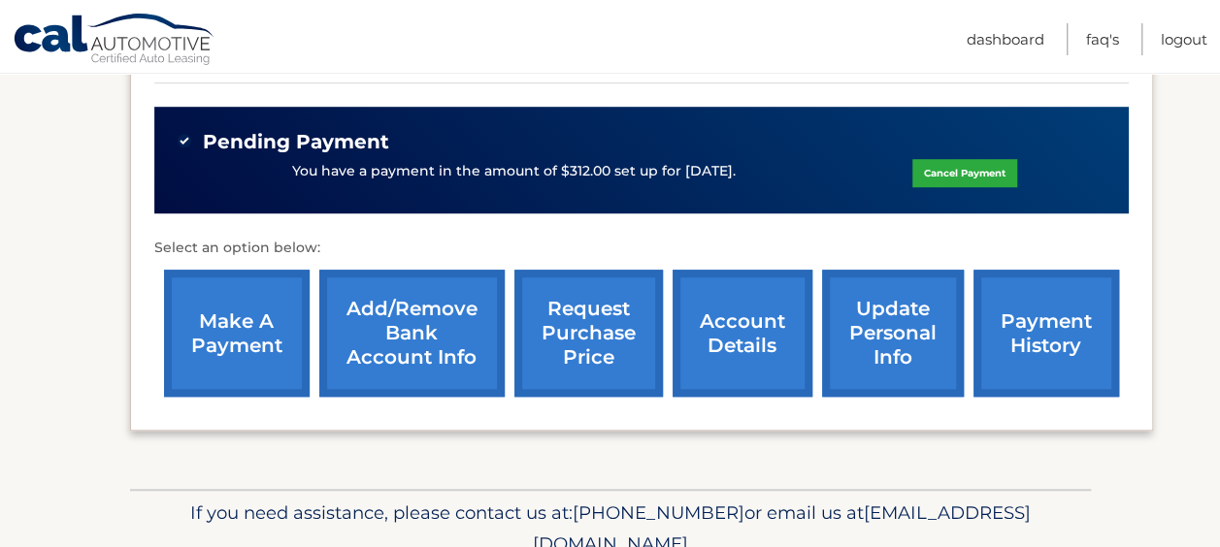
scroll to position [617, 0]
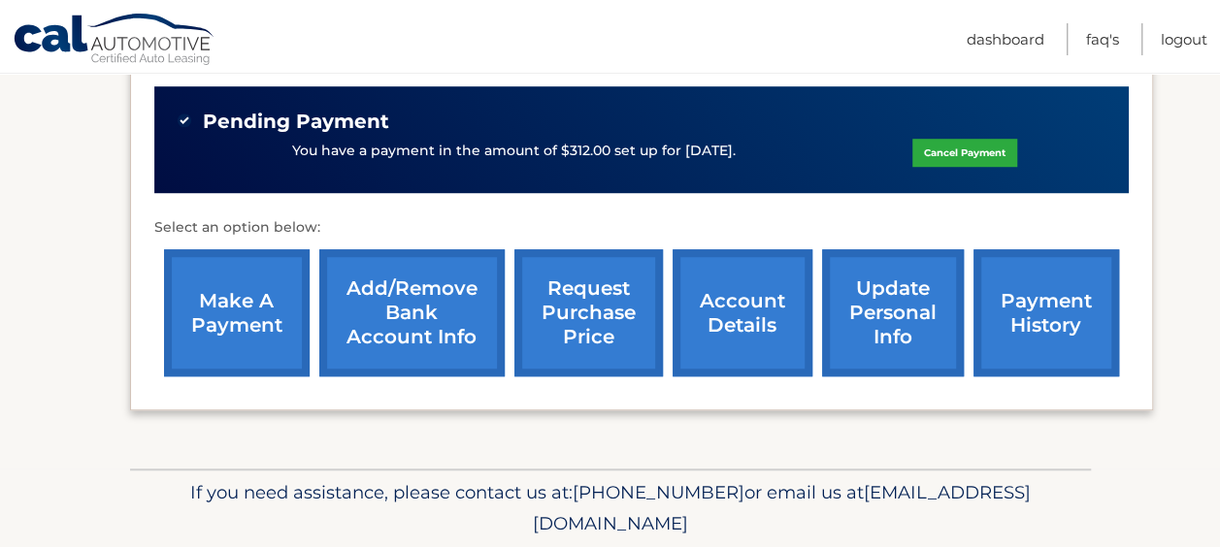
click at [747, 301] on link "account details" at bounding box center [743, 312] width 140 height 127
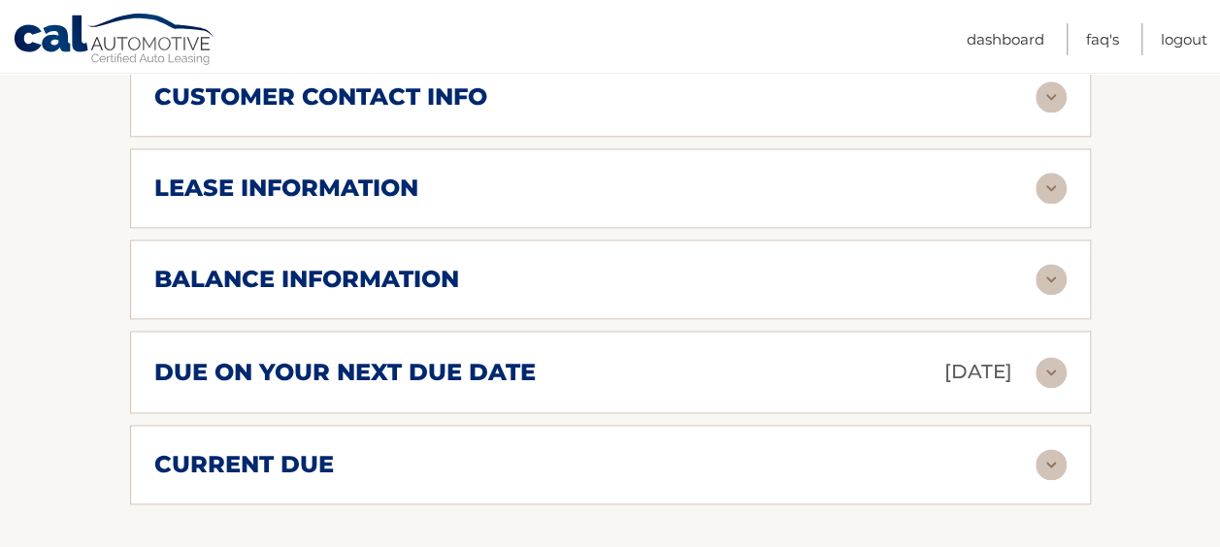
scroll to position [1134, 0]
click at [1058, 357] on img at bounding box center [1051, 372] width 31 height 31
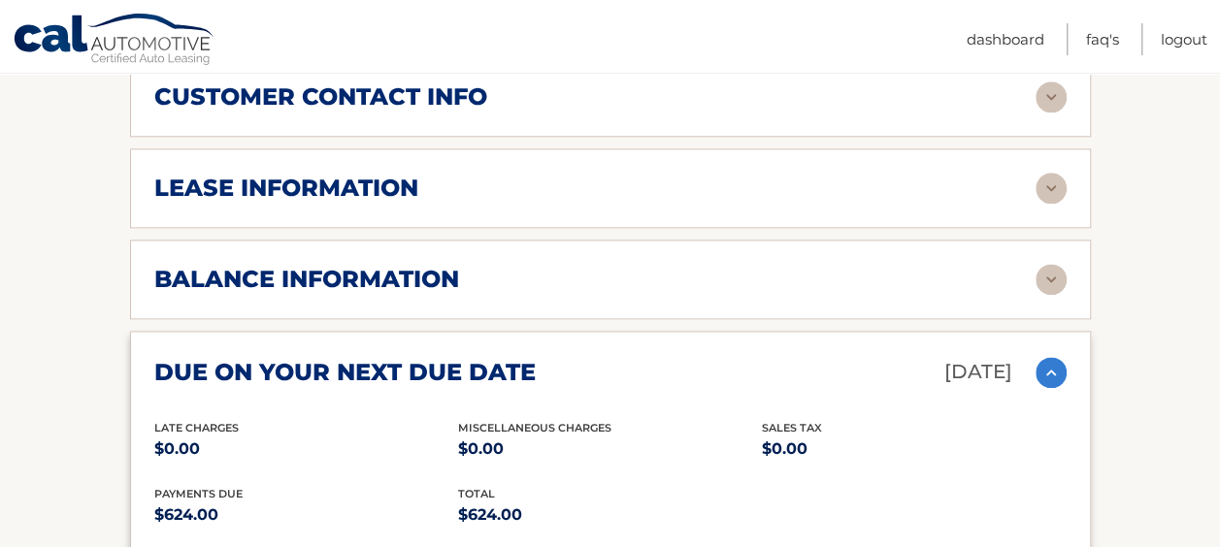
click at [1062, 357] on img at bounding box center [1051, 372] width 31 height 31
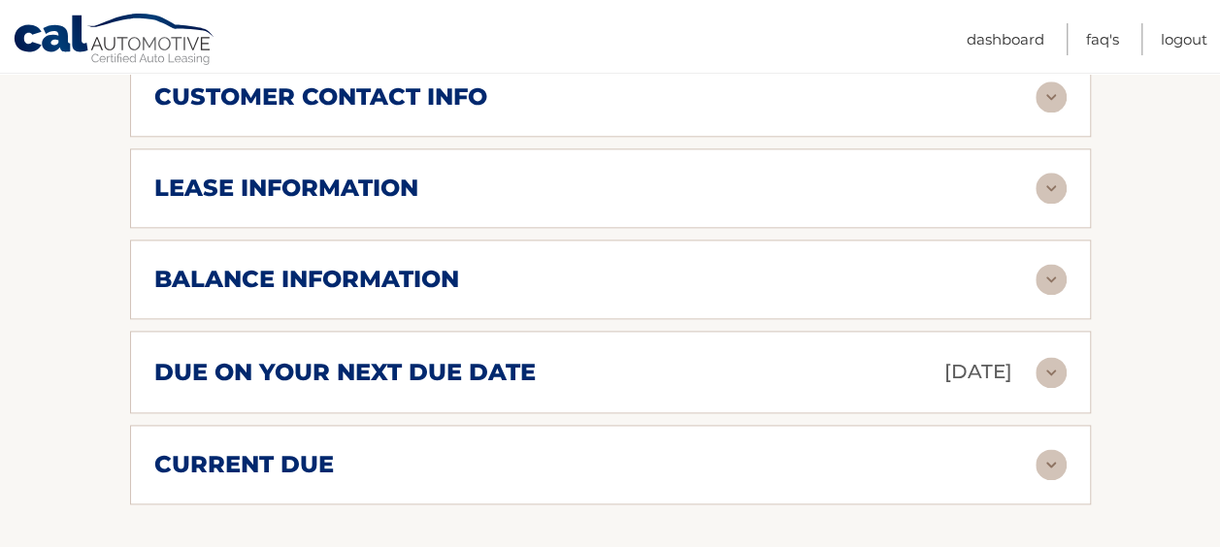
click at [1060, 264] on img at bounding box center [1051, 279] width 31 height 31
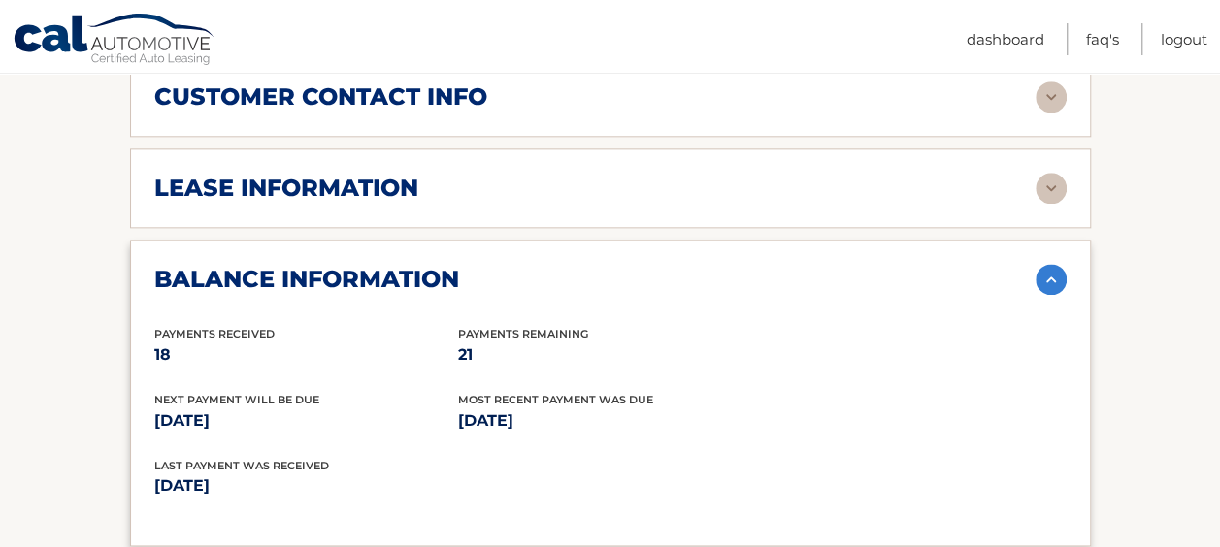
click at [1052, 264] on img at bounding box center [1051, 279] width 31 height 31
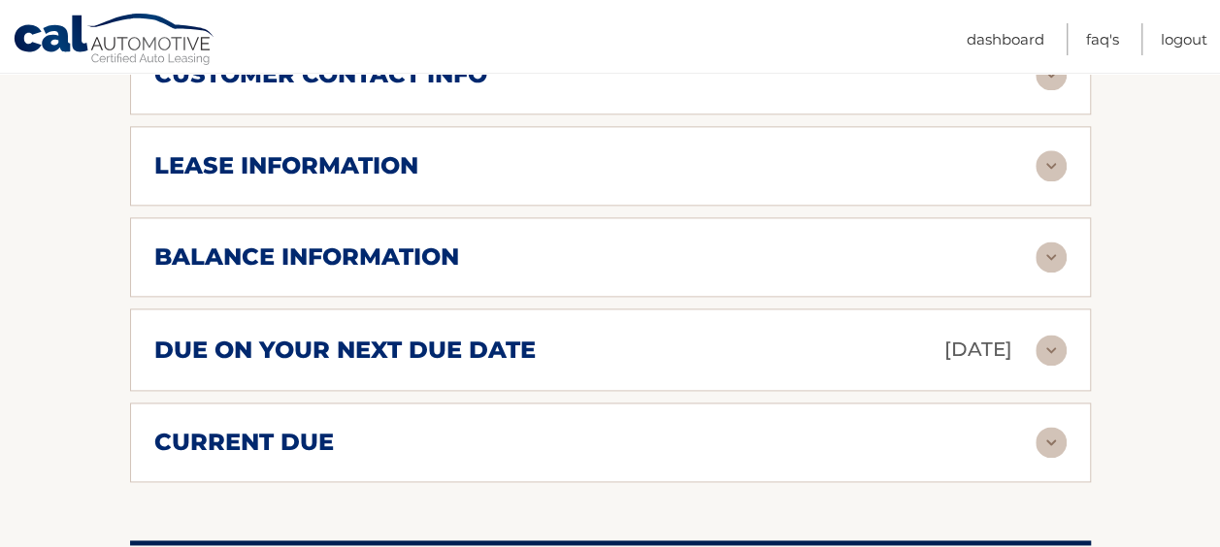
scroll to position [1236, 0]
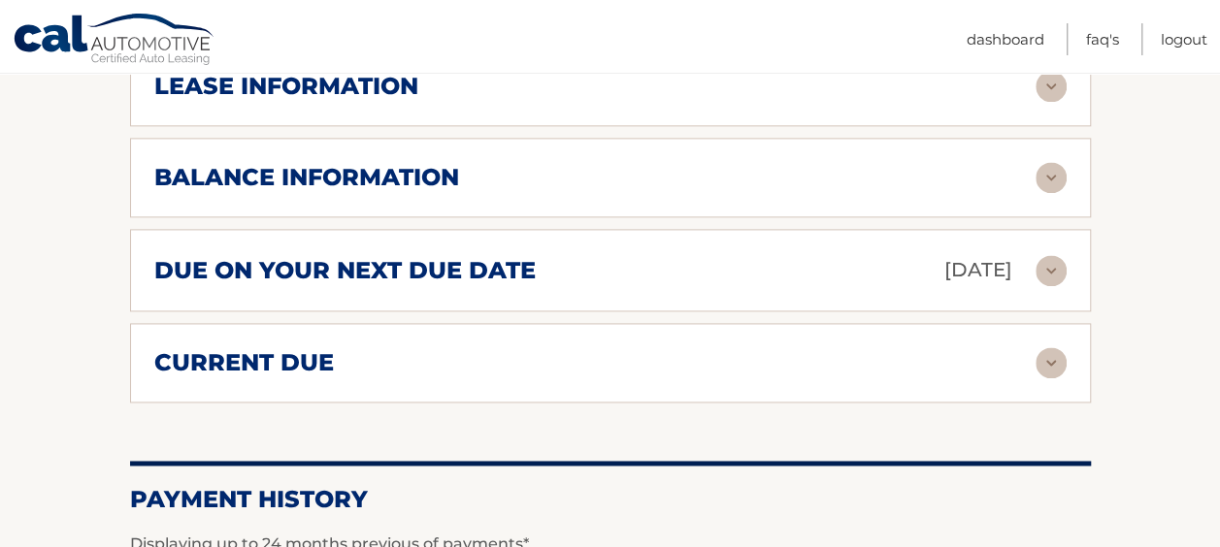
click at [1045, 348] on img at bounding box center [1051, 363] width 31 height 31
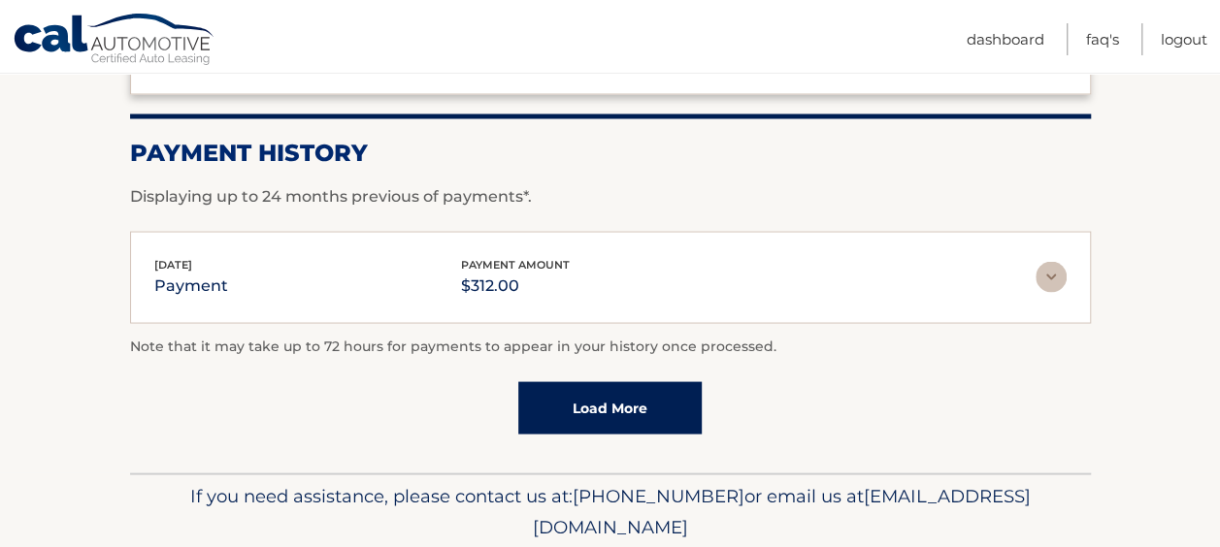
scroll to position [1730, 0]
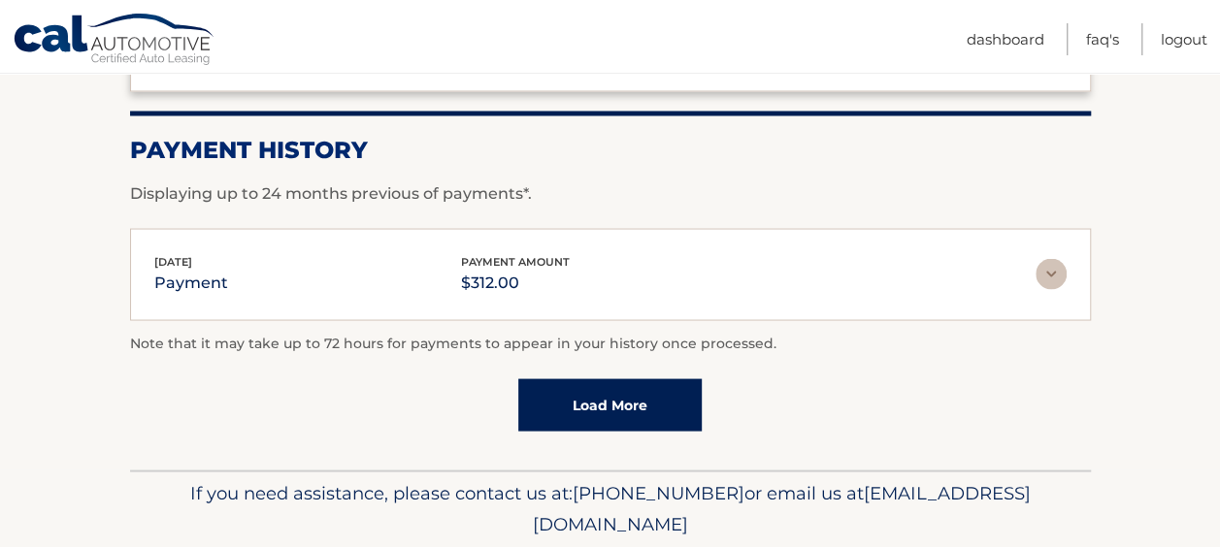
click at [1044, 258] on img at bounding box center [1051, 273] width 31 height 31
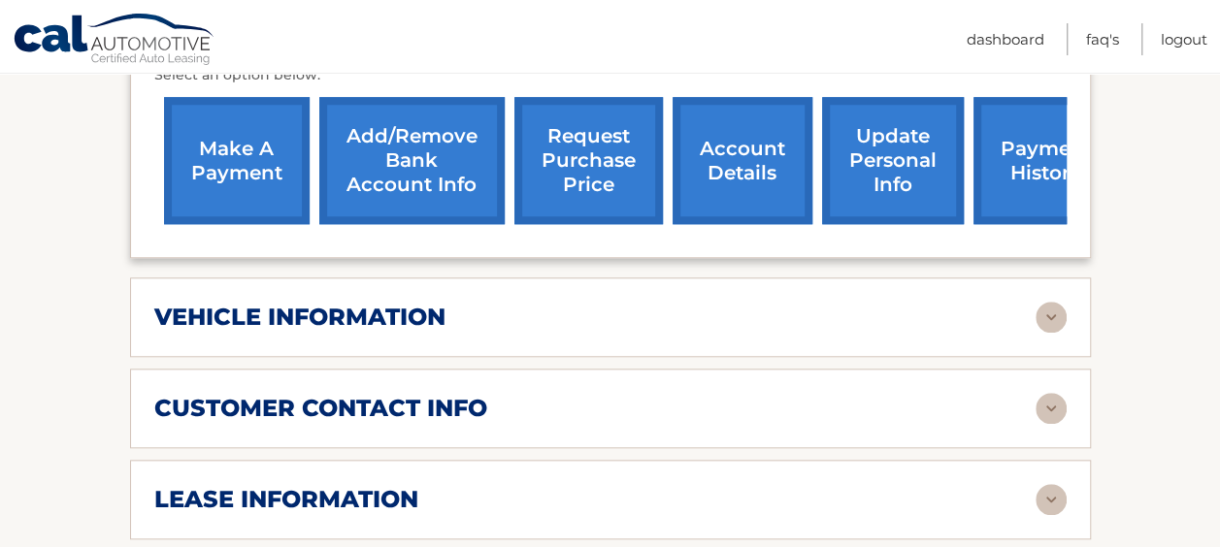
scroll to position [788, 0]
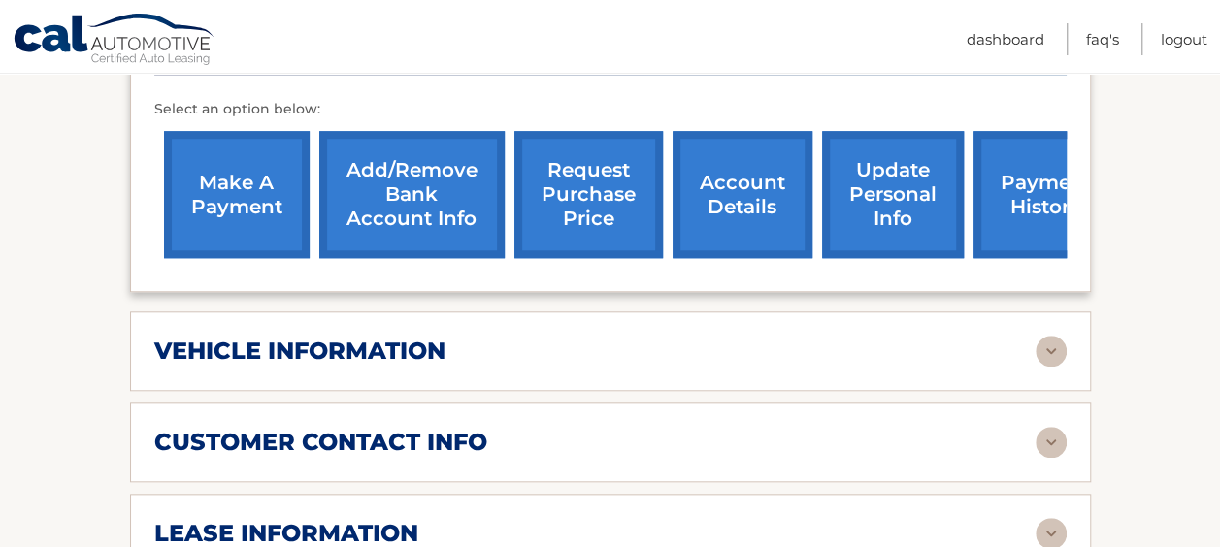
click at [1083, 277] on div "lease account #44455682478 vehicle 2024 Toyota Corolla name ESTRELLA GARCIA vin…" at bounding box center [610, 336] width 961 height 1394
click at [871, 157] on link "update personal info" at bounding box center [893, 194] width 142 height 127
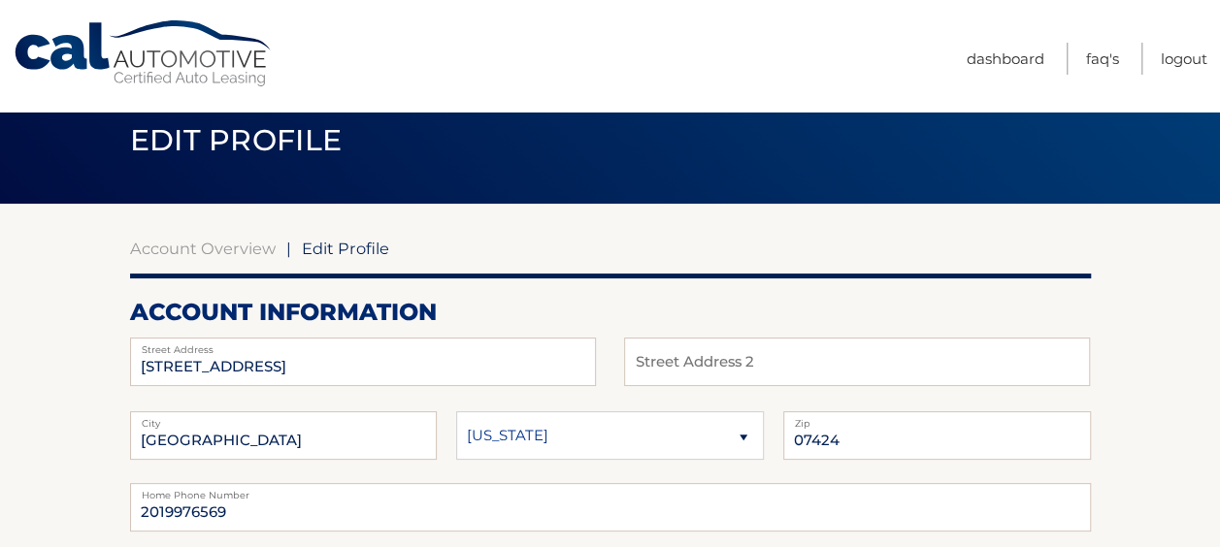
scroll to position [29, 0]
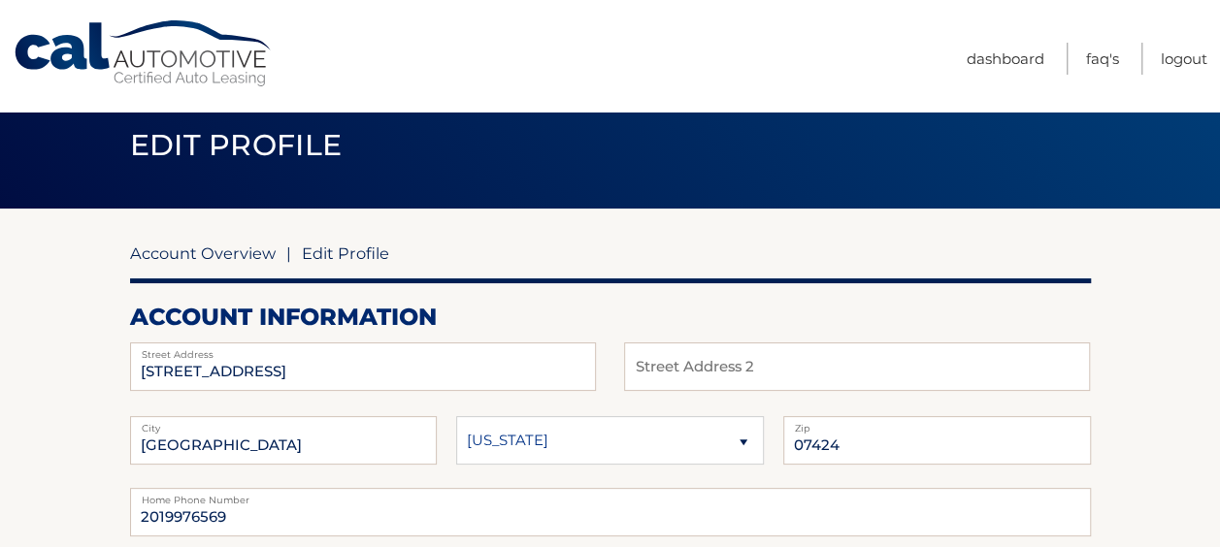
click at [206, 258] on link "Account Overview" at bounding box center [203, 253] width 146 height 19
click at [237, 257] on link "Account Overview" at bounding box center [203, 253] width 146 height 19
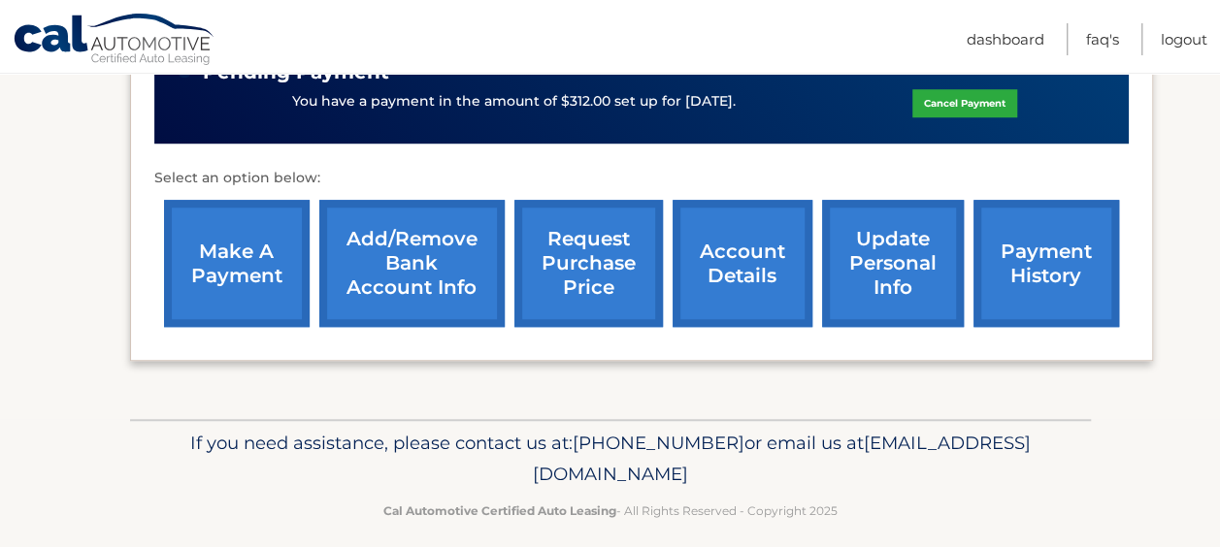
scroll to position [683, 0]
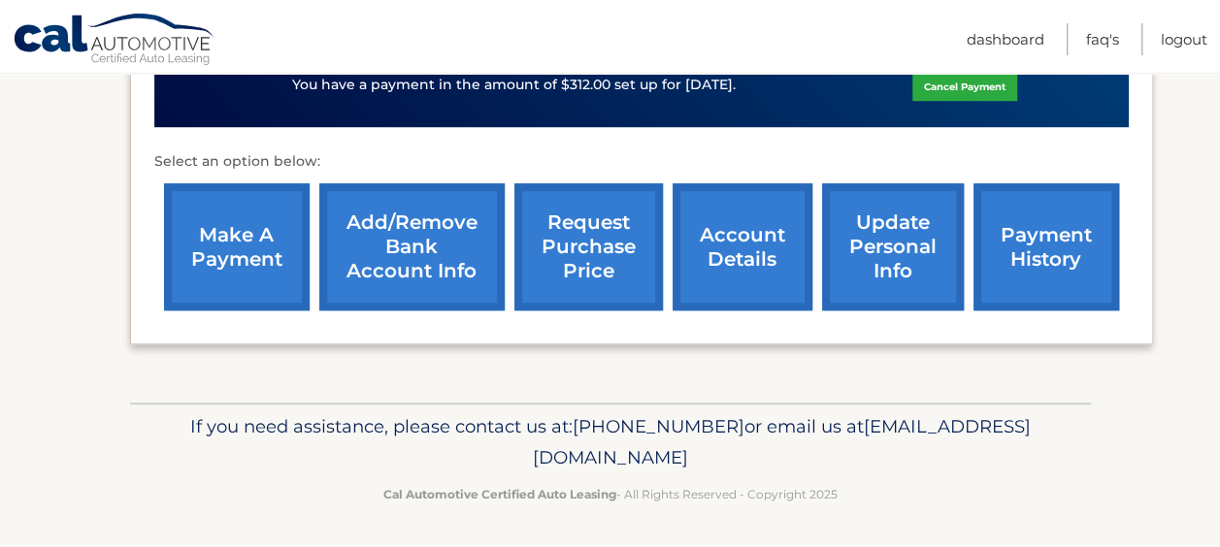
click at [423, 239] on link "Add/Remove bank account info" at bounding box center [411, 246] width 185 height 127
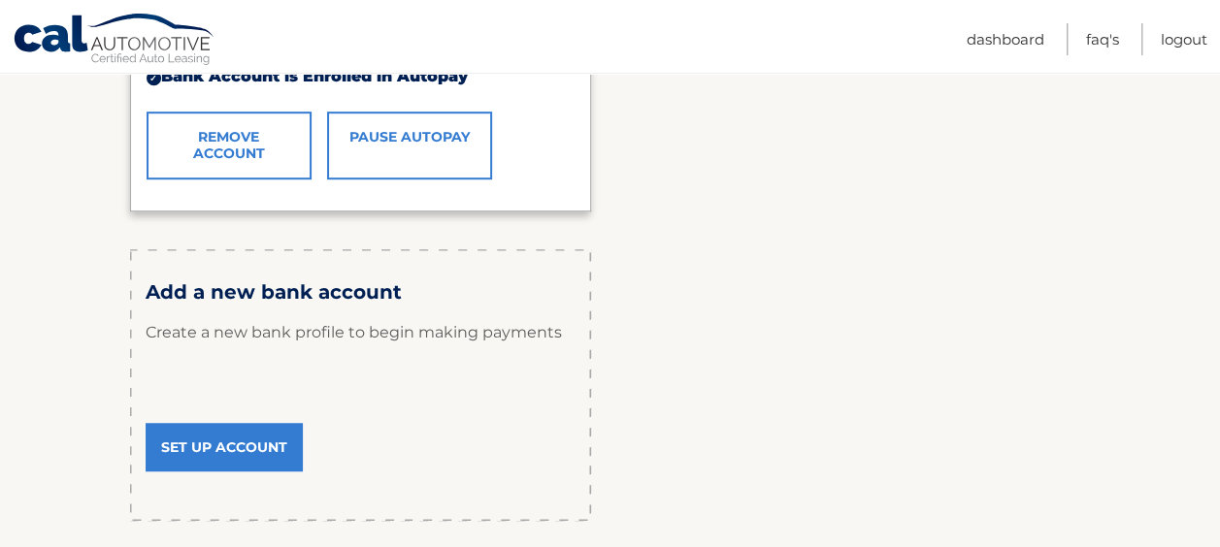
scroll to position [528, 0]
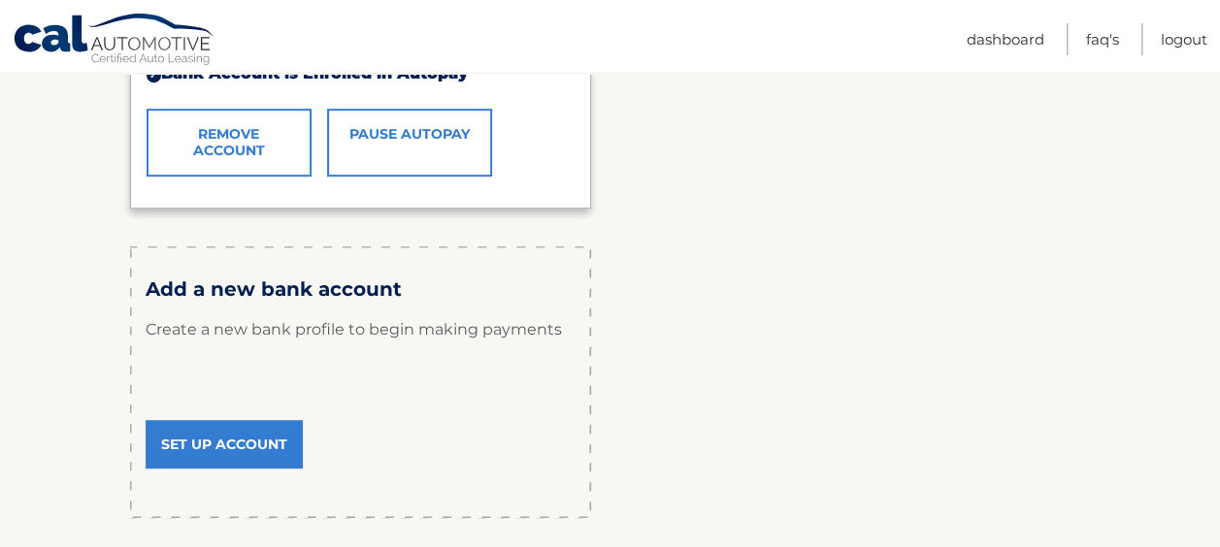
click at [215, 457] on link "Set Up Account" at bounding box center [224, 444] width 157 height 49
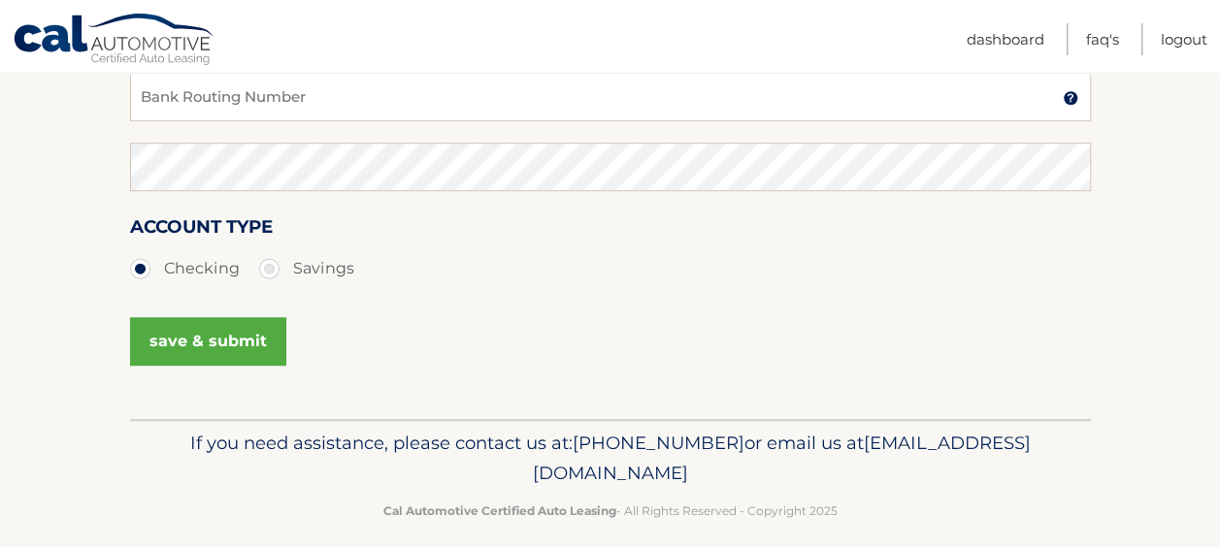
scroll to position [579, 0]
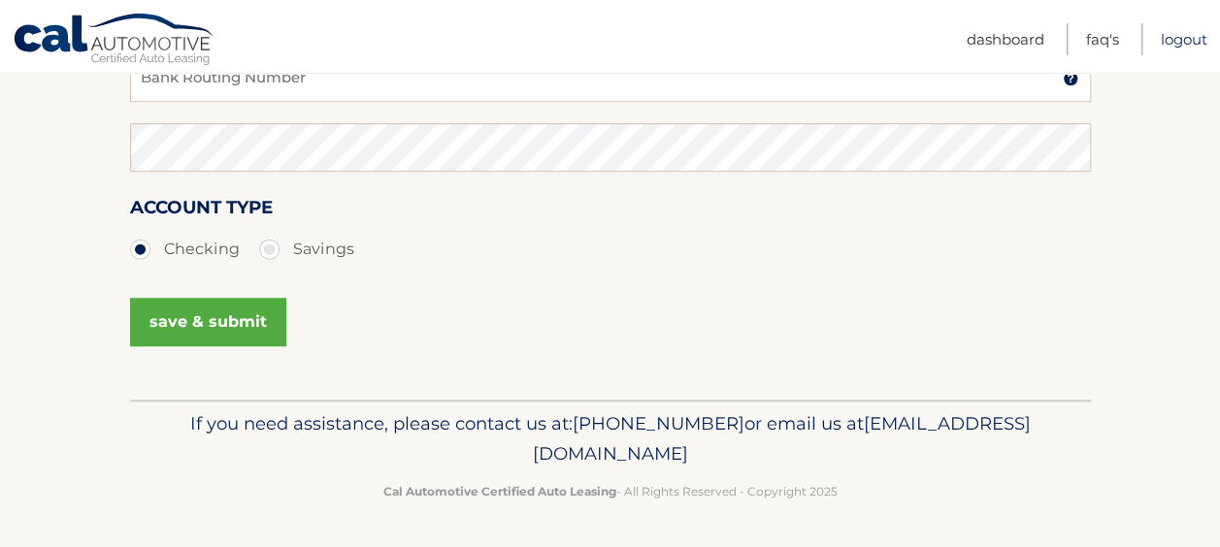
click at [1200, 38] on link "Logout" at bounding box center [1184, 39] width 47 height 32
